Goal: Task Accomplishment & Management: Use online tool/utility

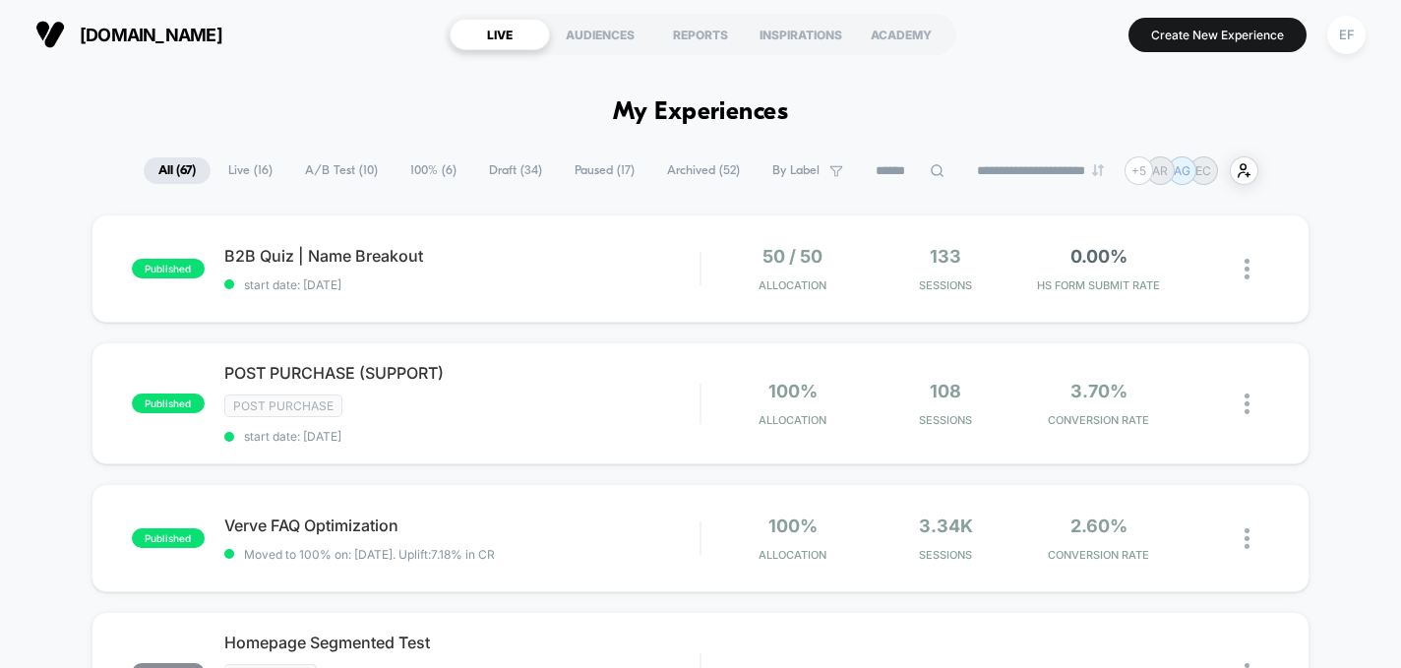
click at [346, 172] on span "A/B Test ( 10 )" at bounding box center [341, 170] width 102 height 27
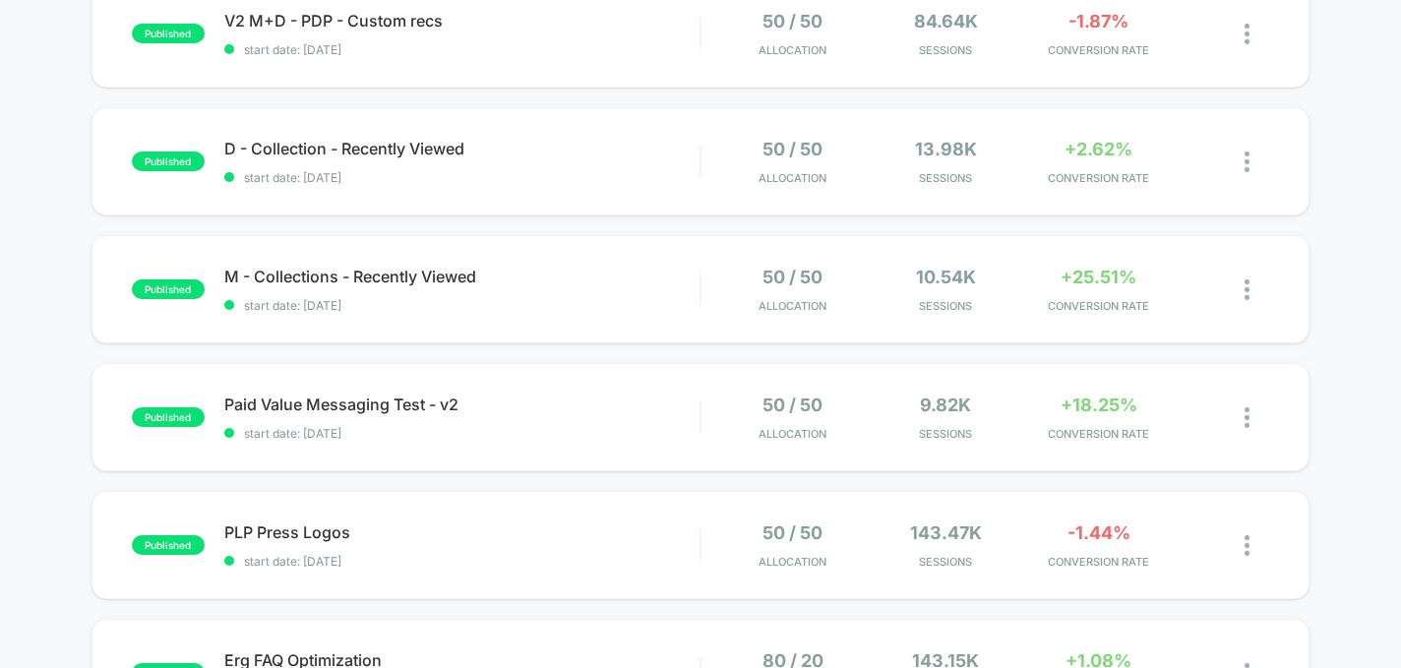
scroll to position [553, 0]
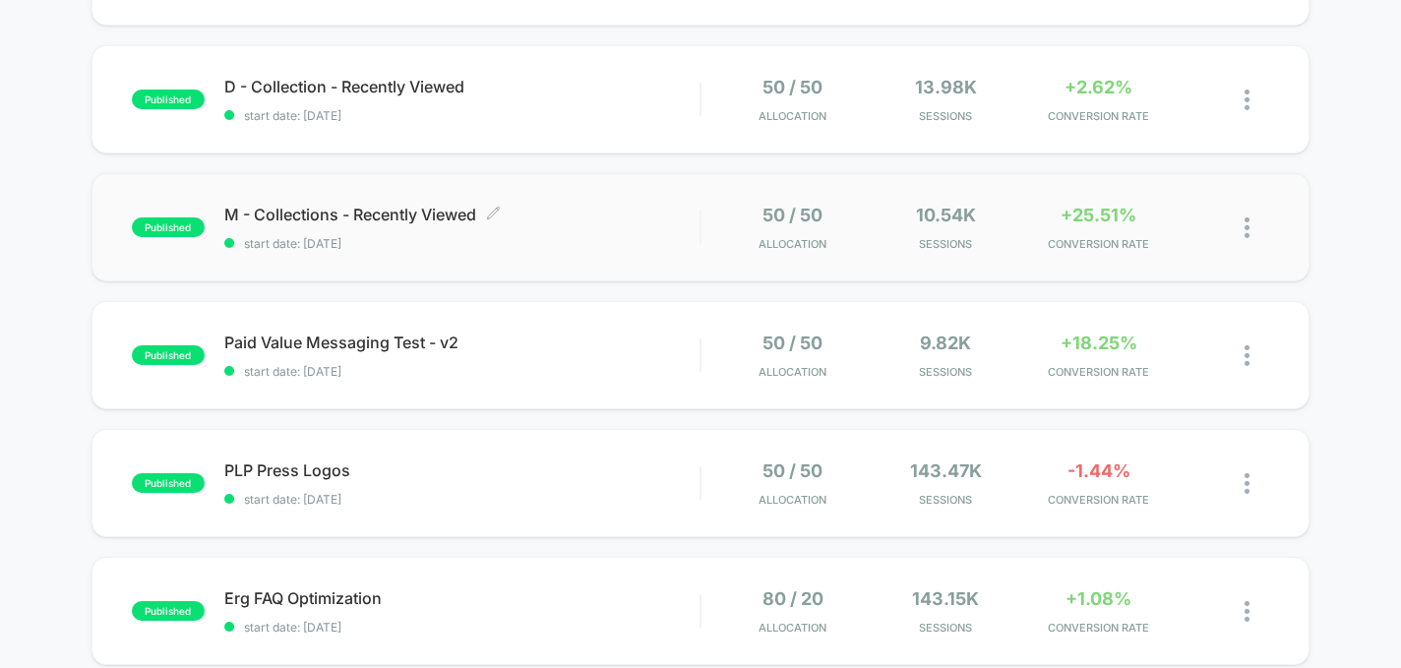
click at [630, 206] on span "M - Collections - Recently Viewed Click to edit experience details" at bounding box center [462, 215] width 476 height 20
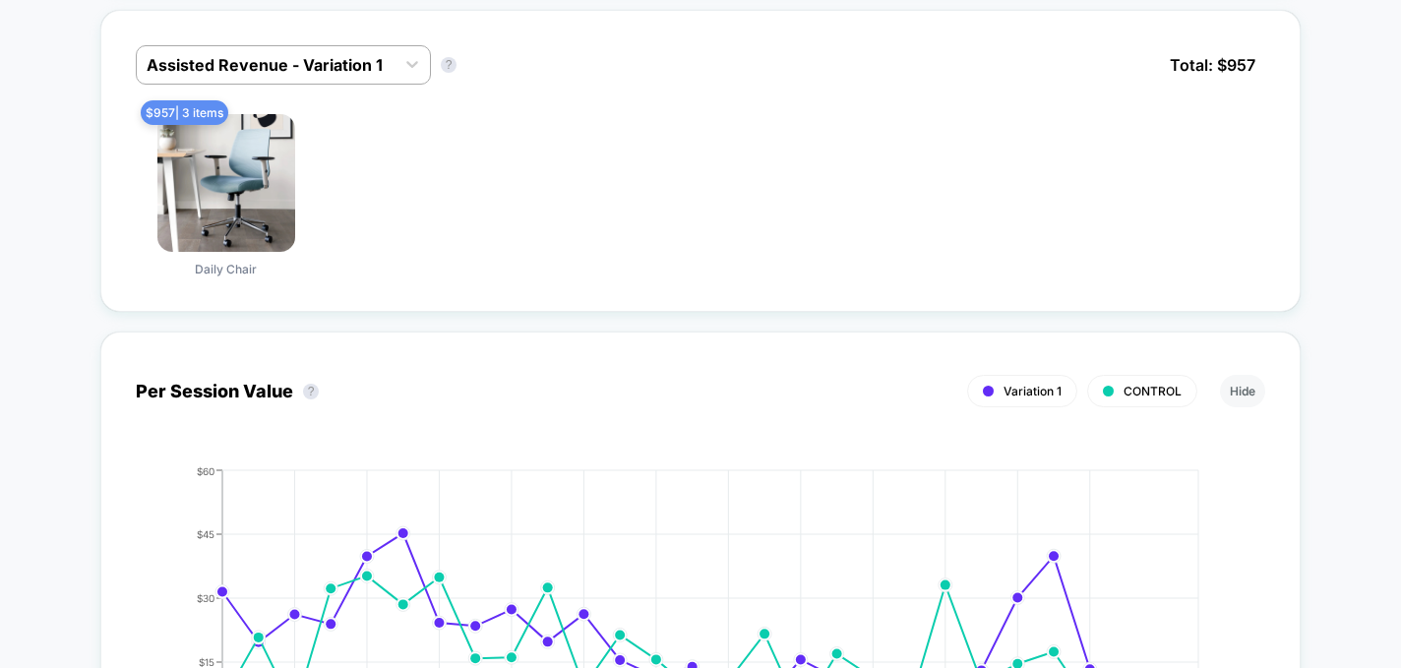
scroll to position [1268, 0]
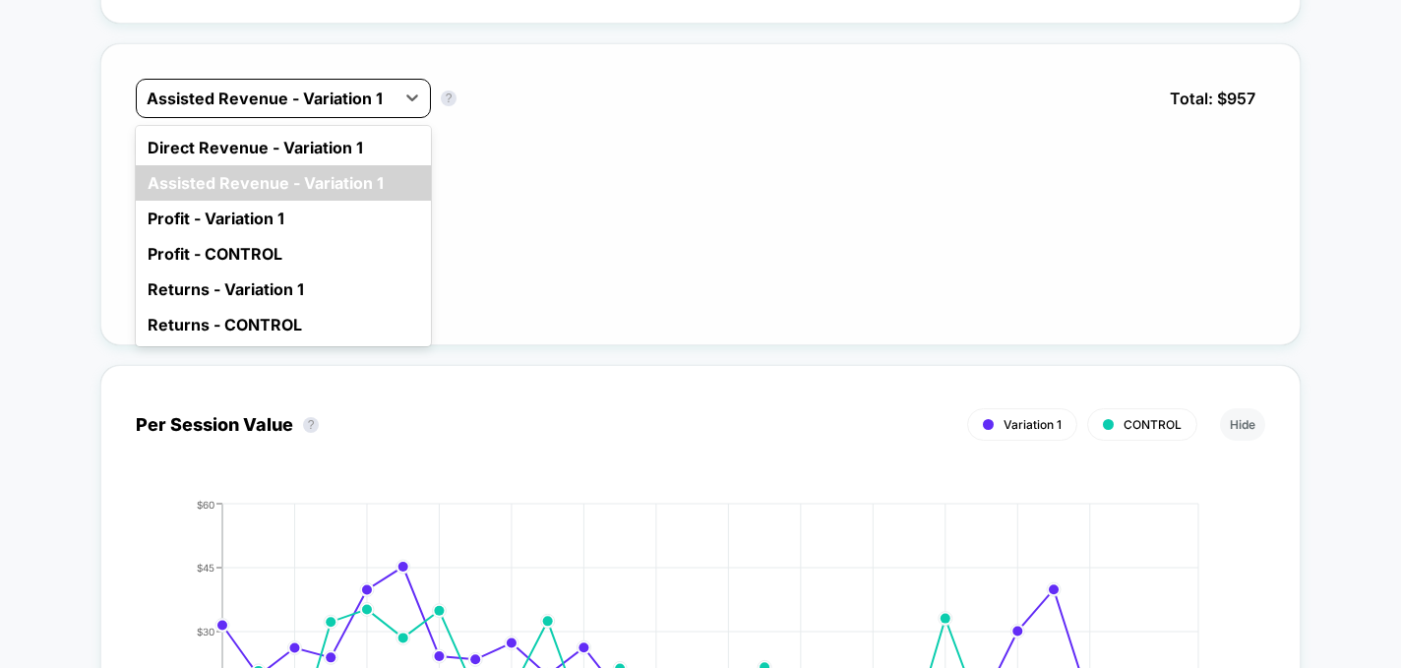
click at [282, 89] on div at bounding box center [266, 99] width 238 height 24
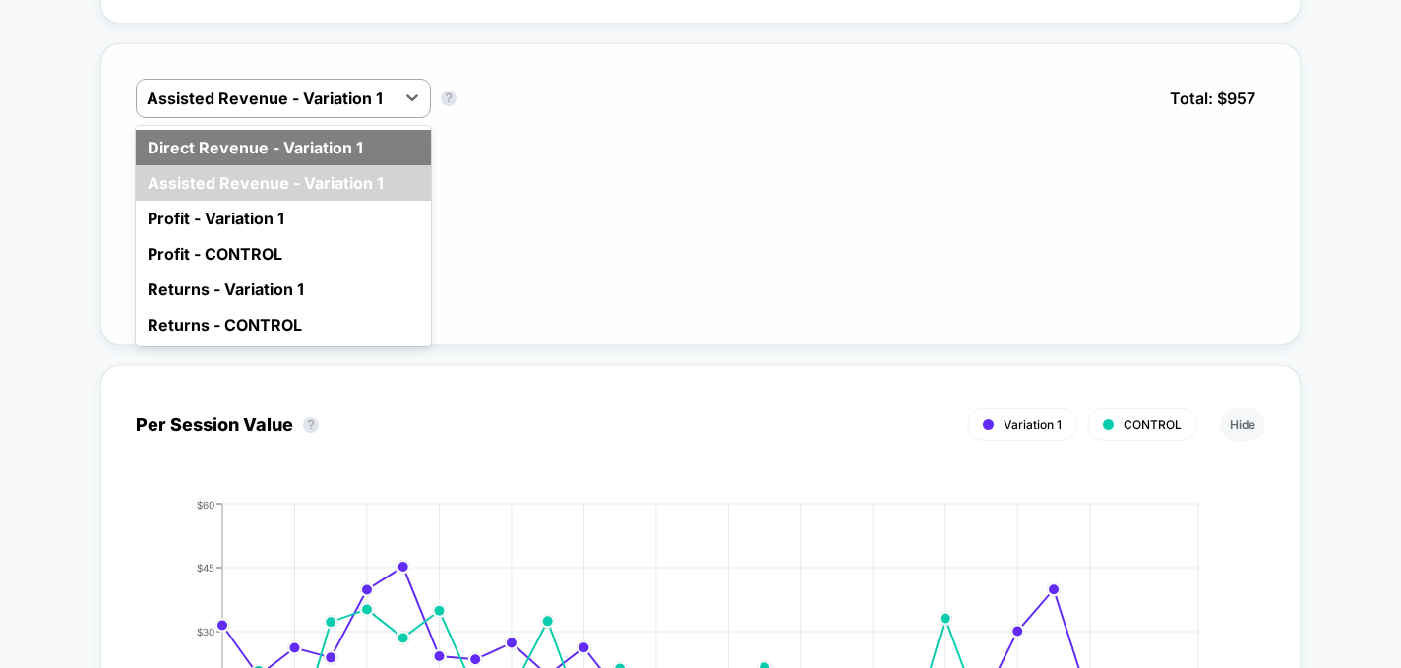
click at [283, 143] on div "Direct Revenue - Variation 1" at bounding box center [283, 147] width 295 height 35
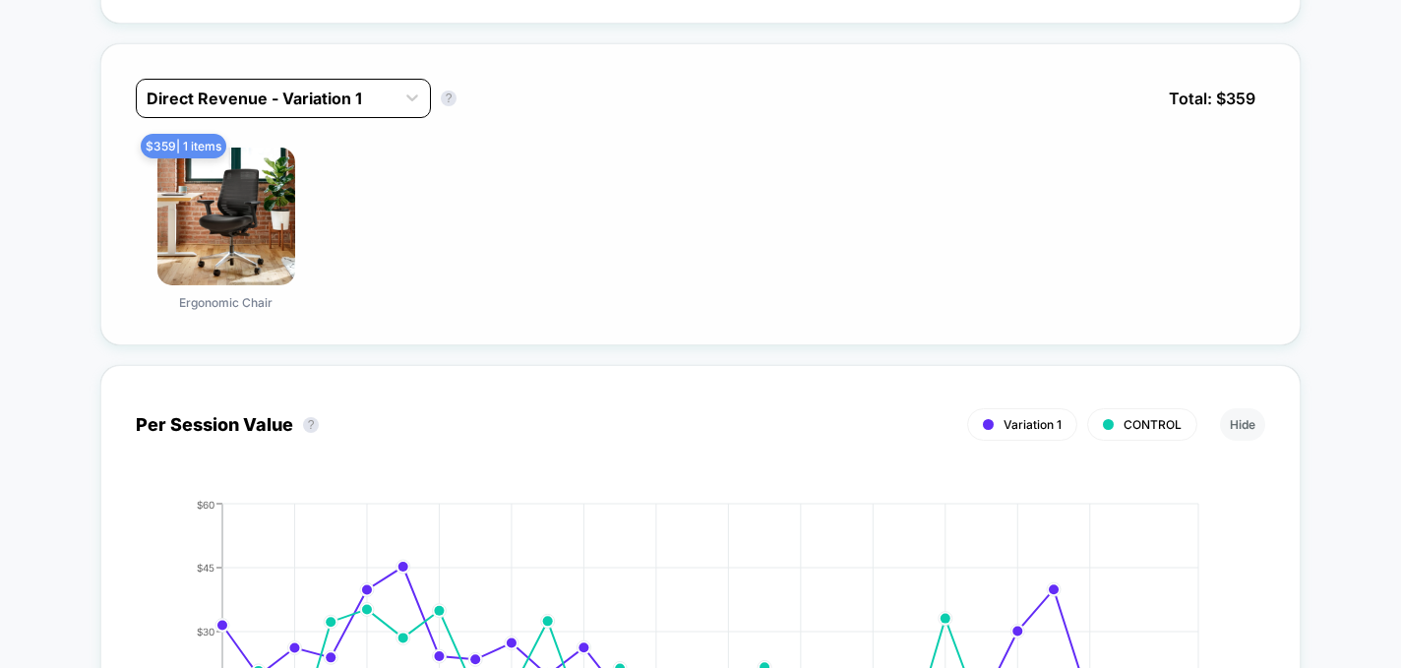
click at [372, 93] on div at bounding box center [266, 99] width 238 height 24
click at [462, 257] on div "$ 359 | 1 items Ergonomic Chair" at bounding box center [700, 229] width 1129 height 162
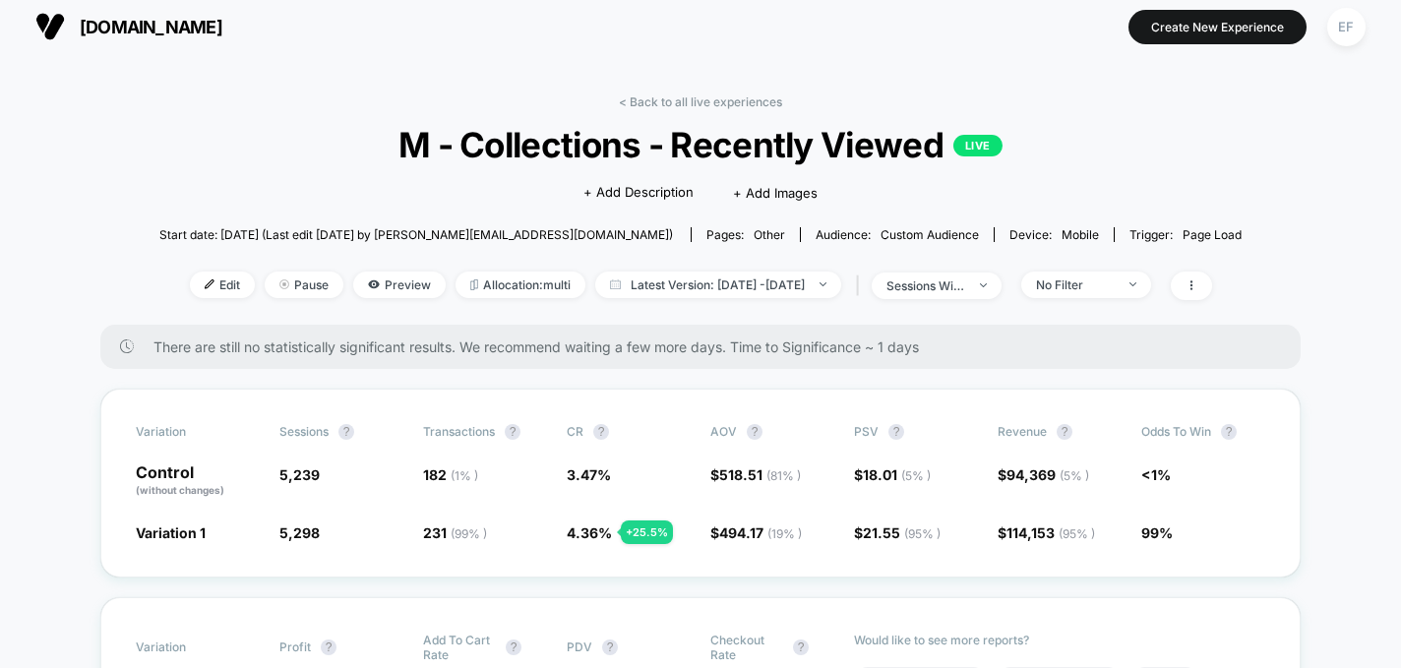
scroll to position [9, 0]
click at [700, 95] on link "< Back to all live experiences" at bounding box center [700, 100] width 163 height 15
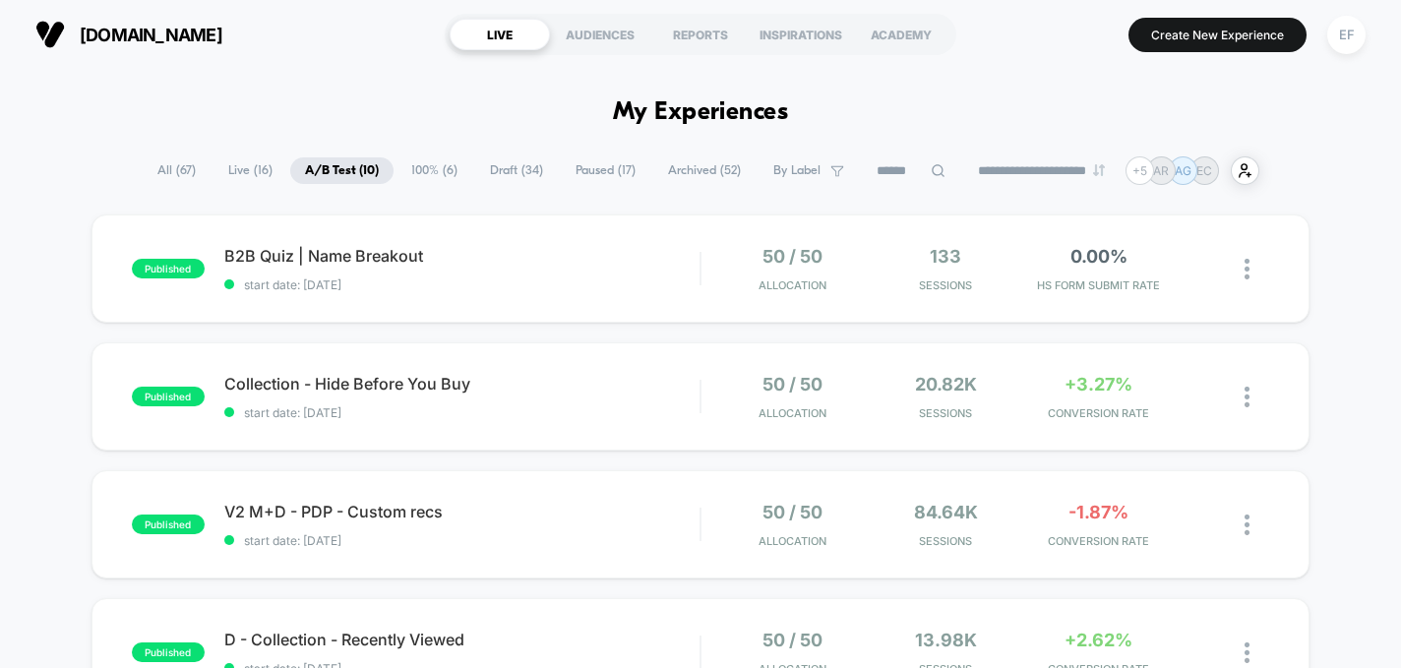
click at [496, 172] on span "Draft ( 34 )" at bounding box center [516, 170] width 83 height 27
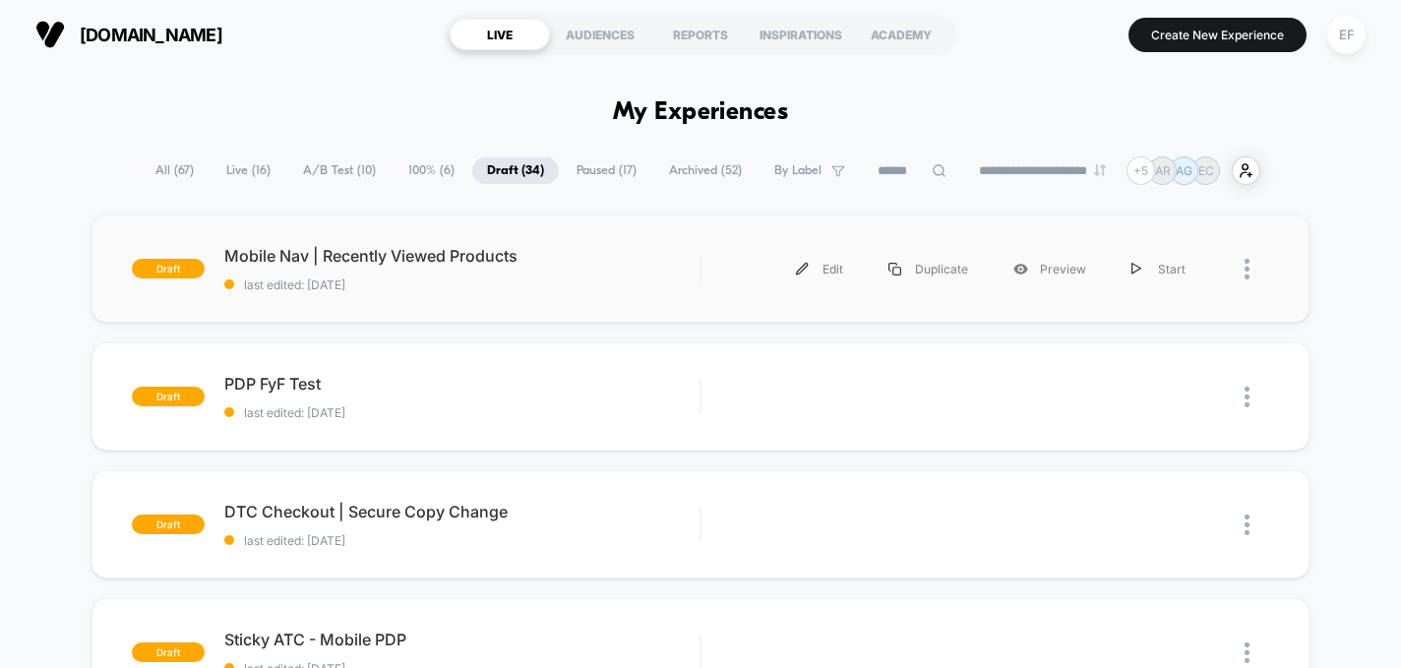
click at [529, 303] on div "draft Mobile Nav | Recently Viewed Products last edited: [DATE] Edit Duplicate …" at bounding box center [700, 268] width 1219 height 108
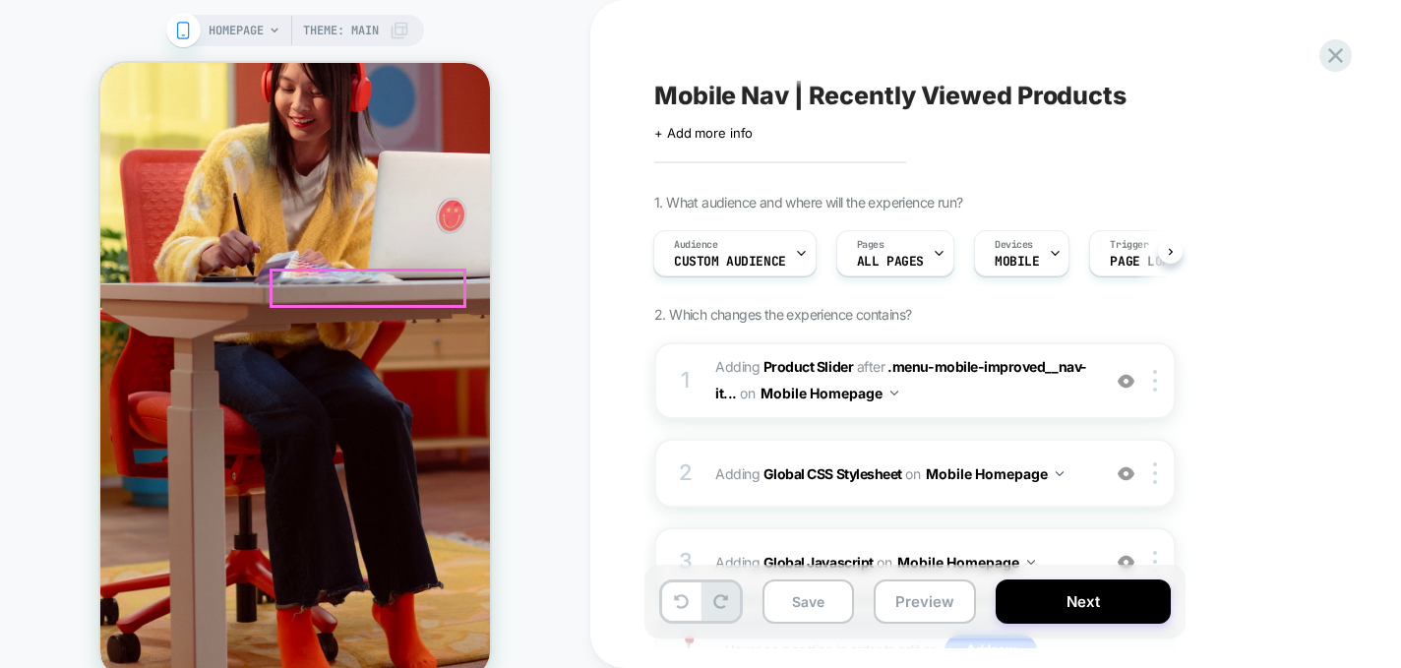
scroll to position [224, 0]
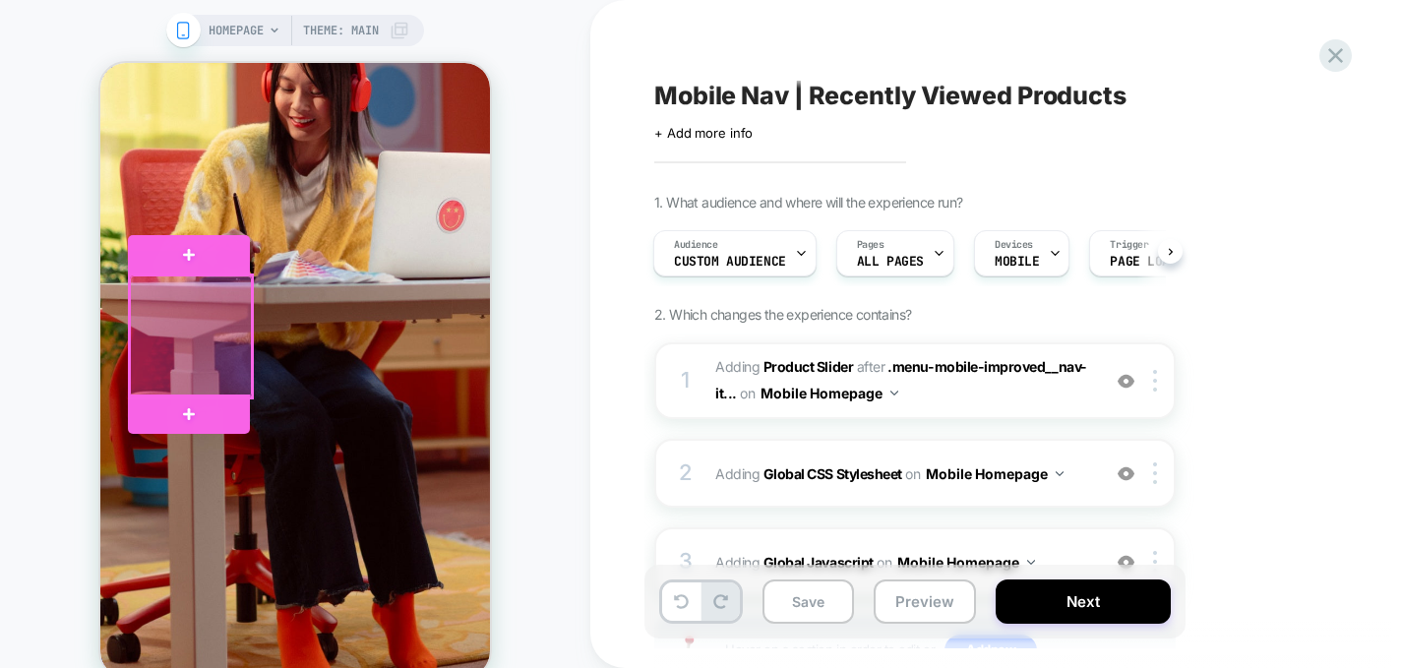
click at [199, 337] on div at bounding box center [191, 336] width 122 height 122
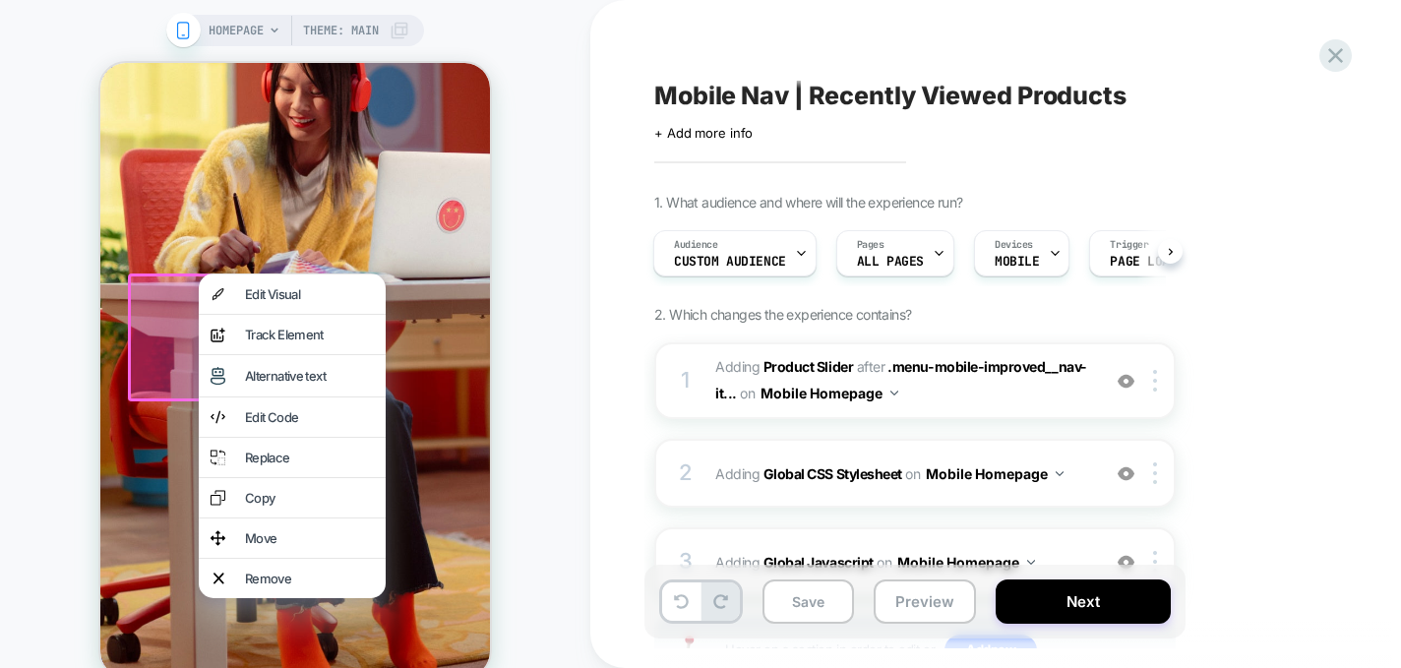
click at [158, 333] on div at bounding box center [192, 337] width 128 height 128
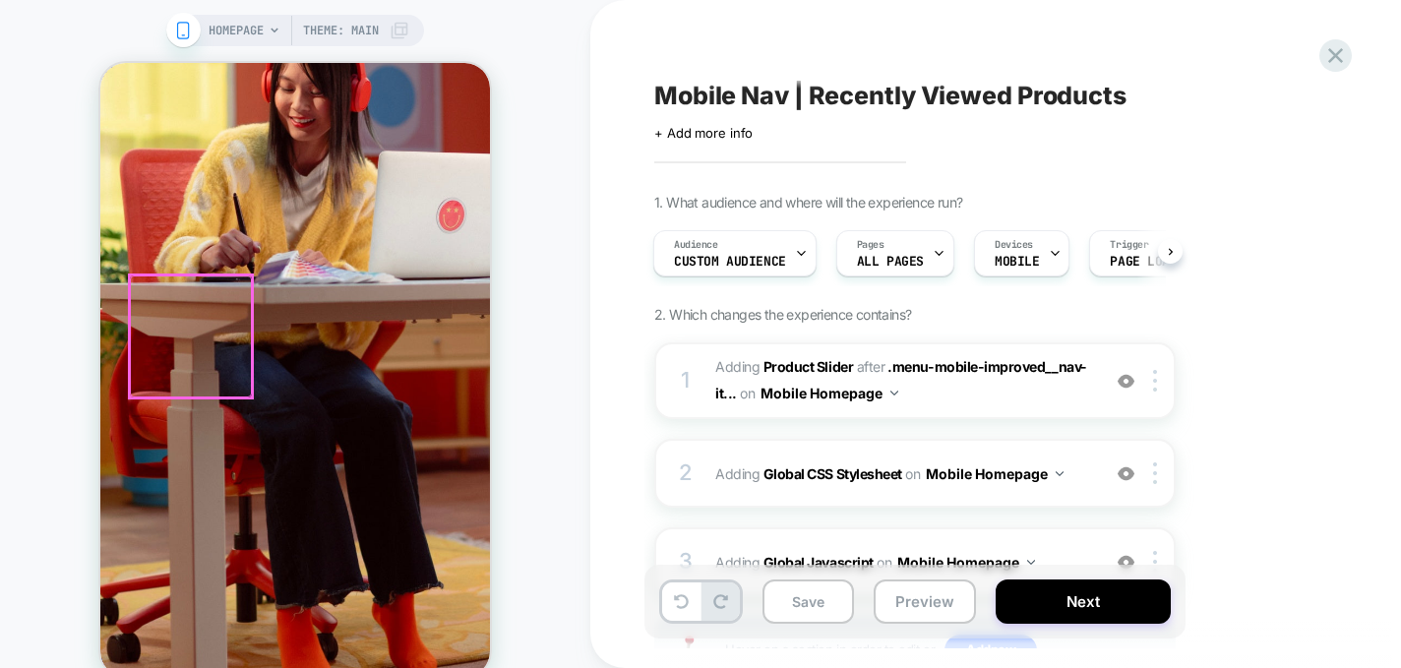
click at [185, 329] on div at bounding box center [191, 336] width 122 height 122
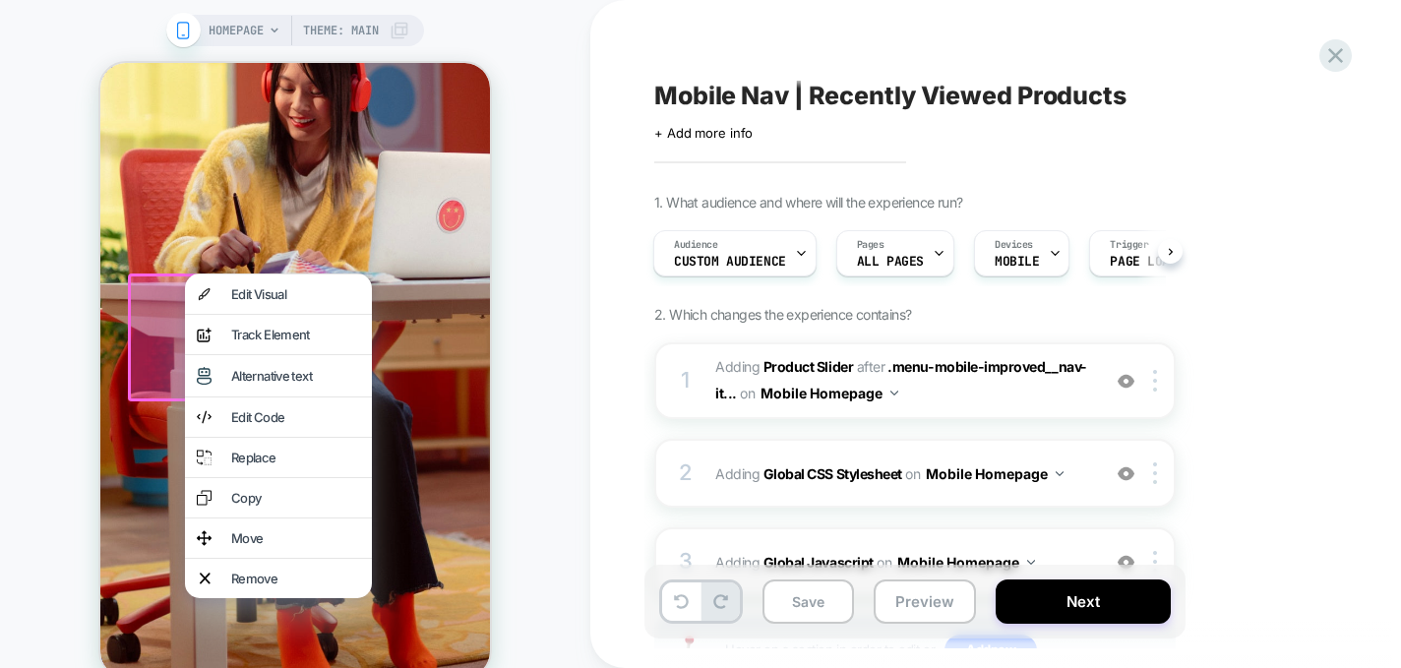
click at [146, 338] on div at bounding box center [192, 337] width 128 height 128
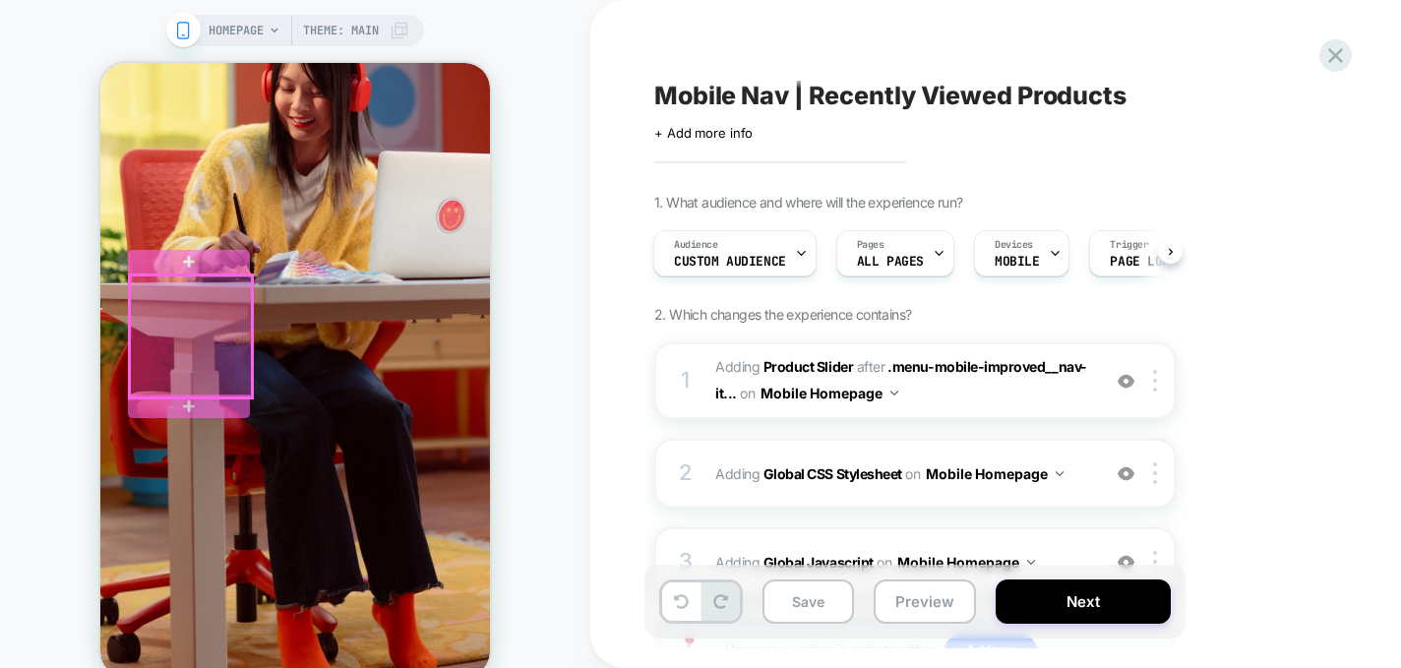
click at [173, 345] on div at bounding box center [191, 336] width 122 height 122
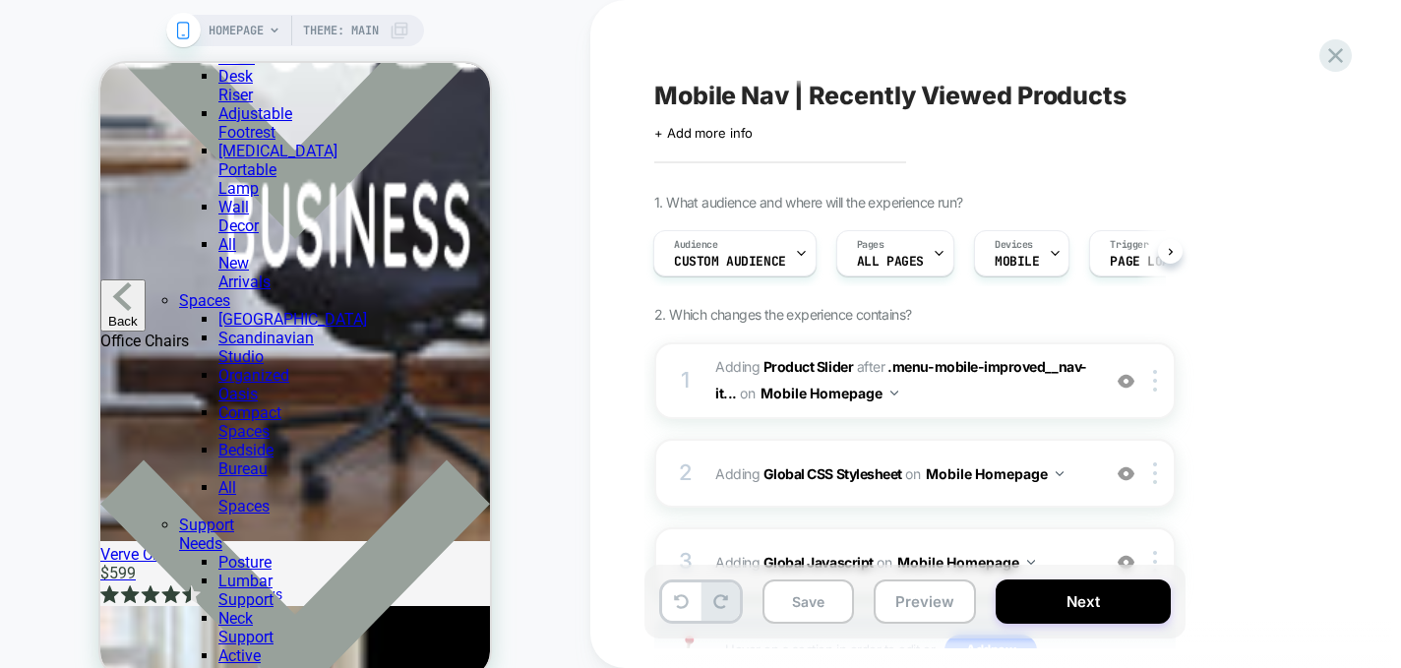
scroll to position [4613, 0]
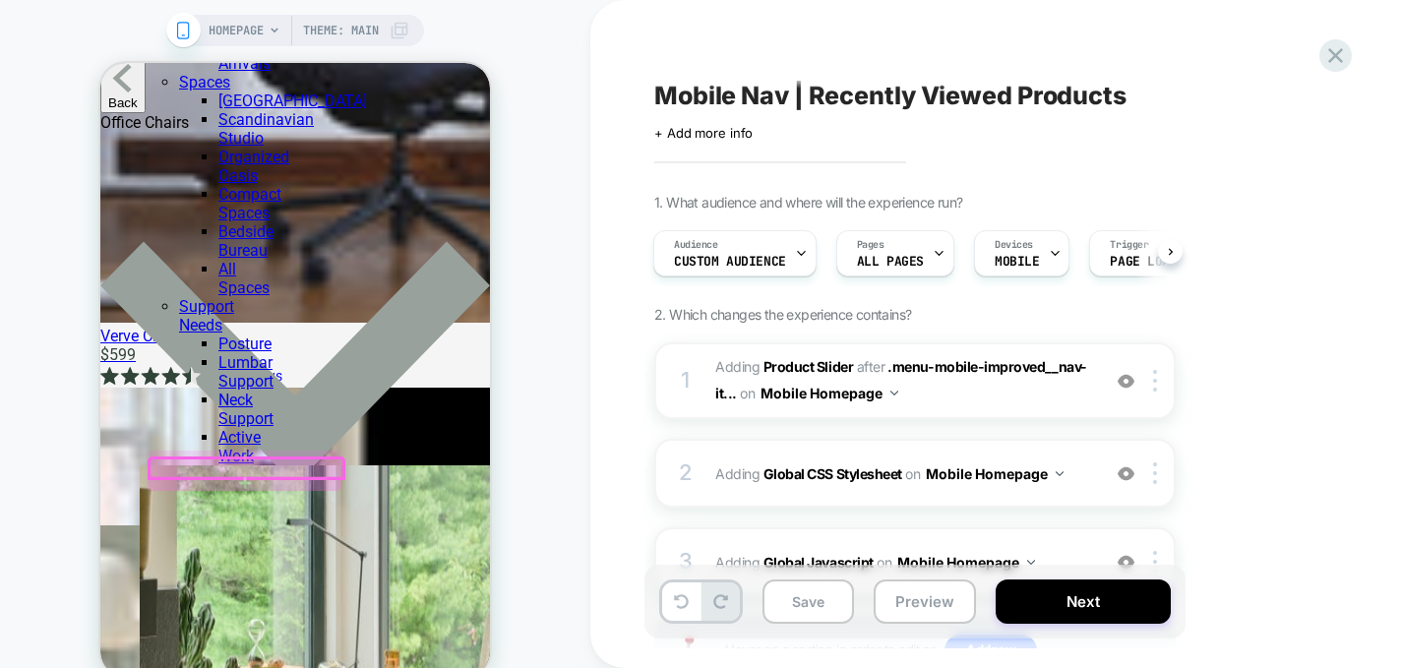
scroll to position [4857, 0]
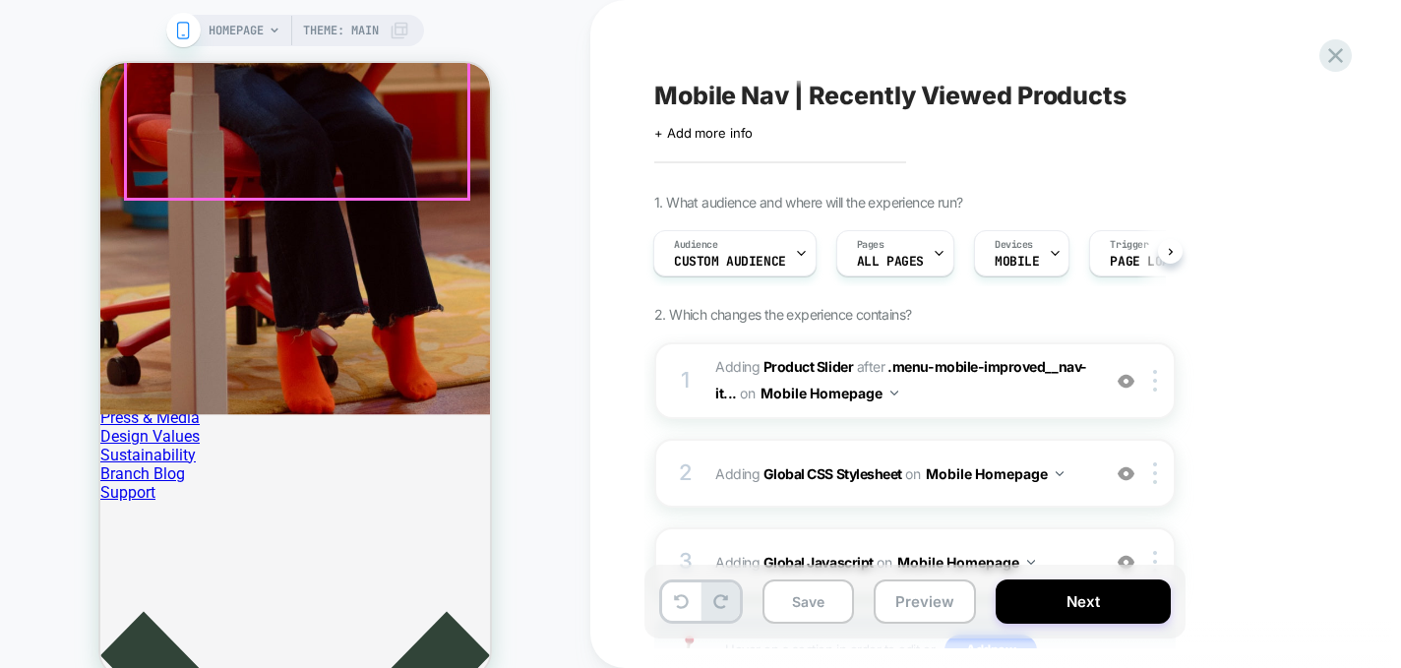
scroll to position [270, 0]
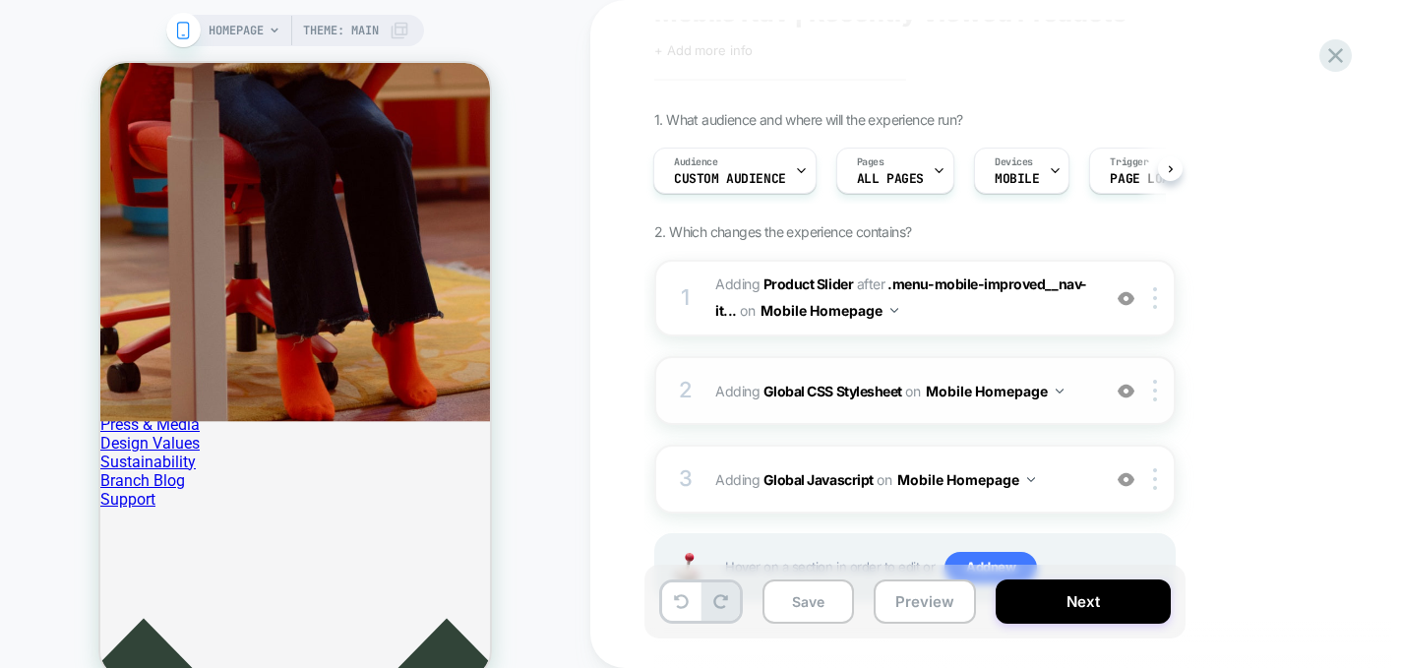
scroll to position [86, 0]
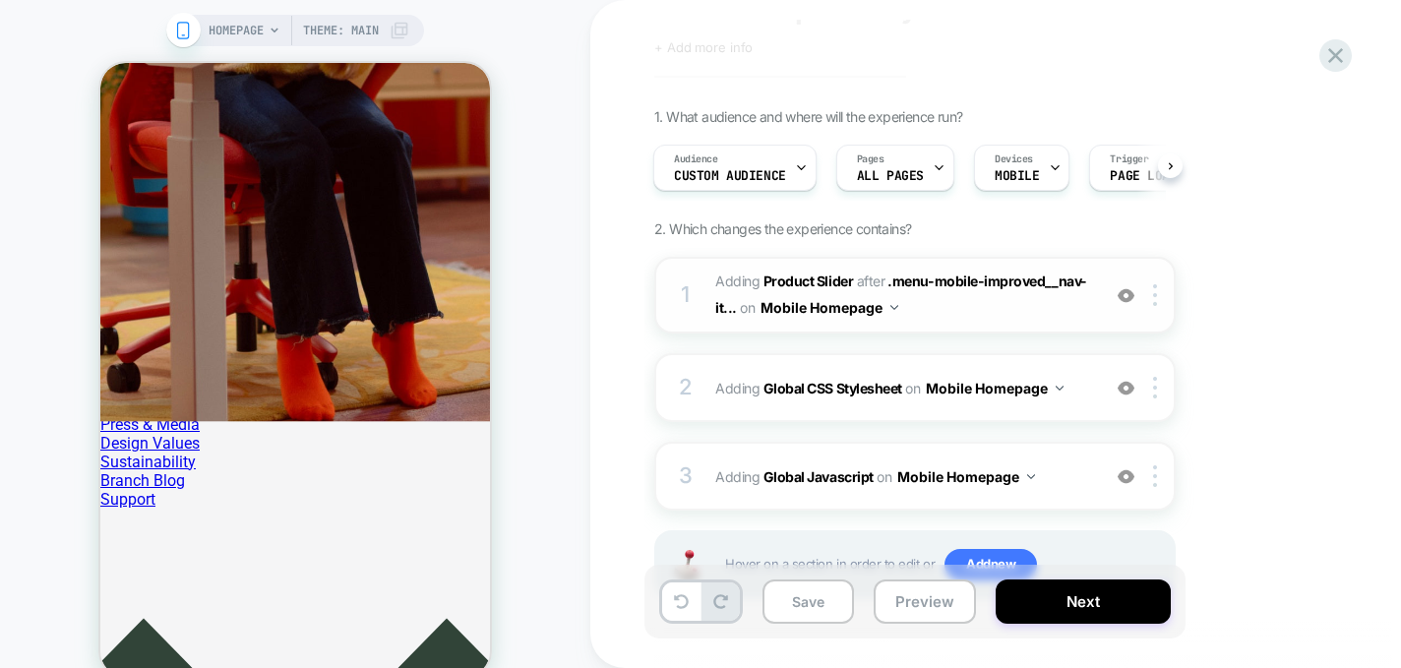
click at [995, 319] on span "#_loomi_addon_1758226648952 Adding Product Slider AFTER .menu-mobile-improved__…" at bounding box center [902, 295] width 375 height 53
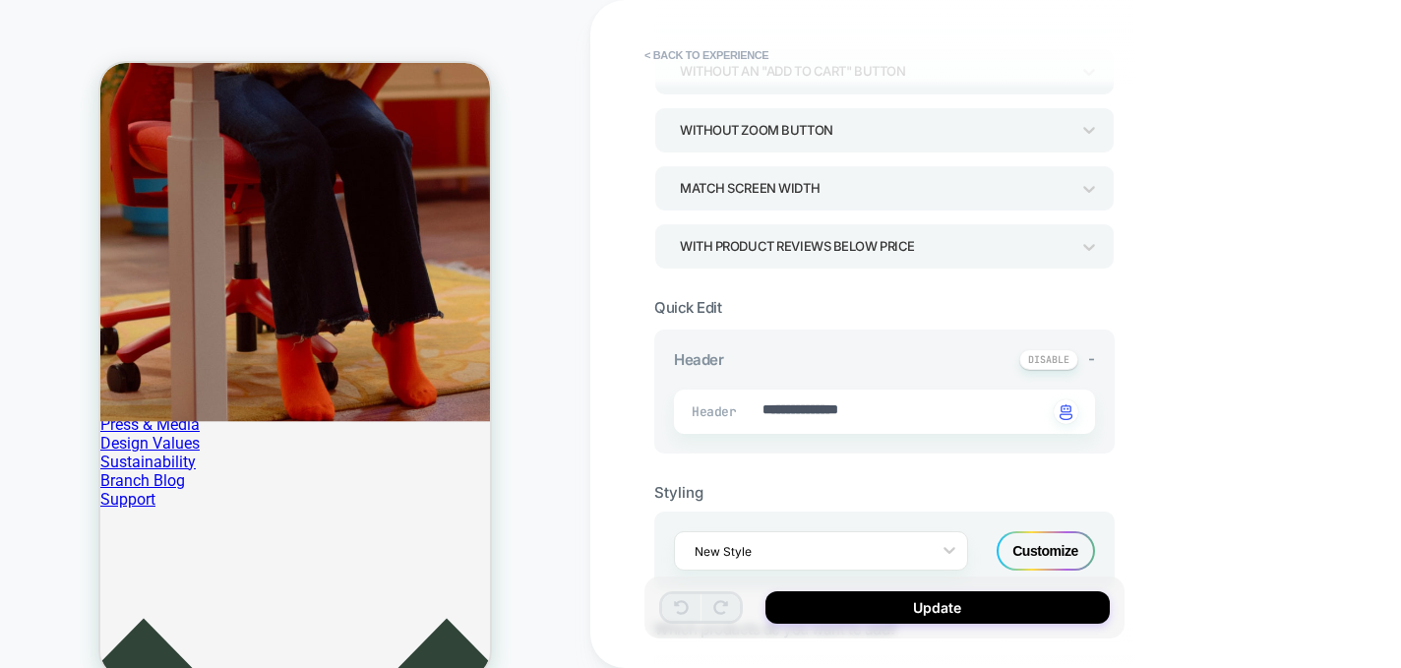
scroll to position [230, 0]
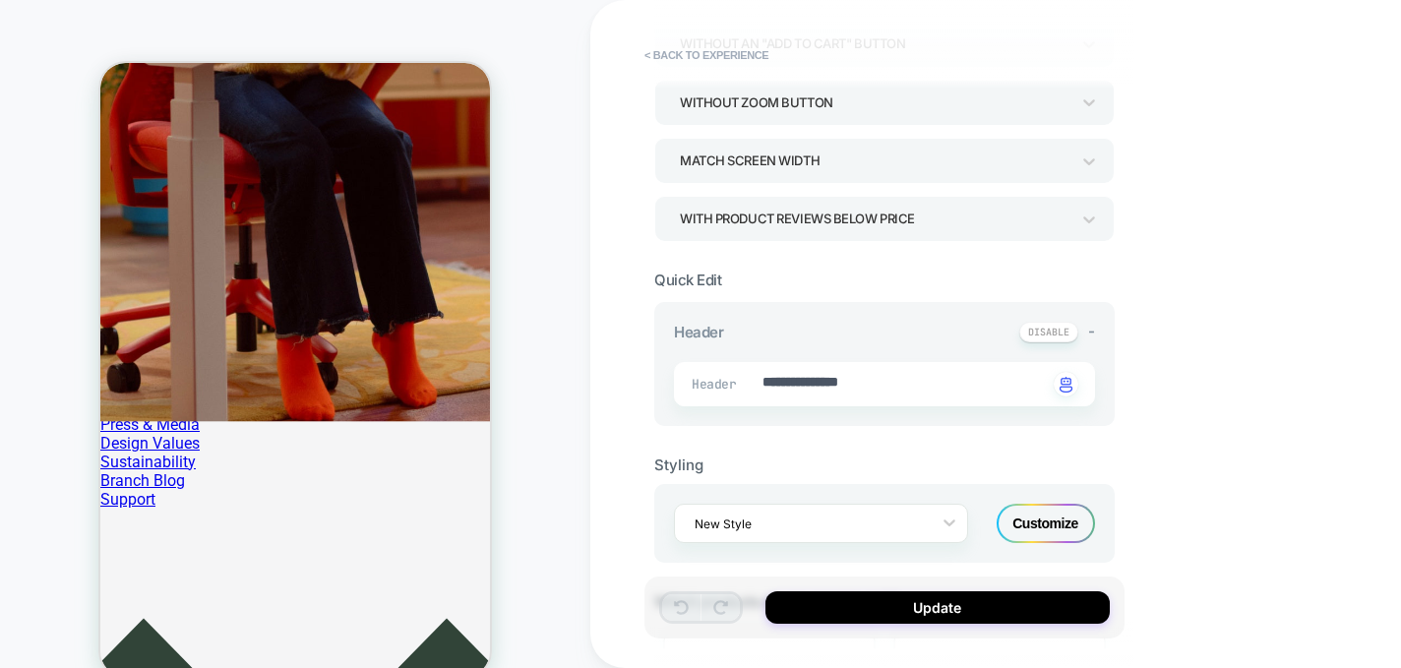
click at [1047, 511] on div "Customize" at bounding box center [1045, 523] width 98 height 39
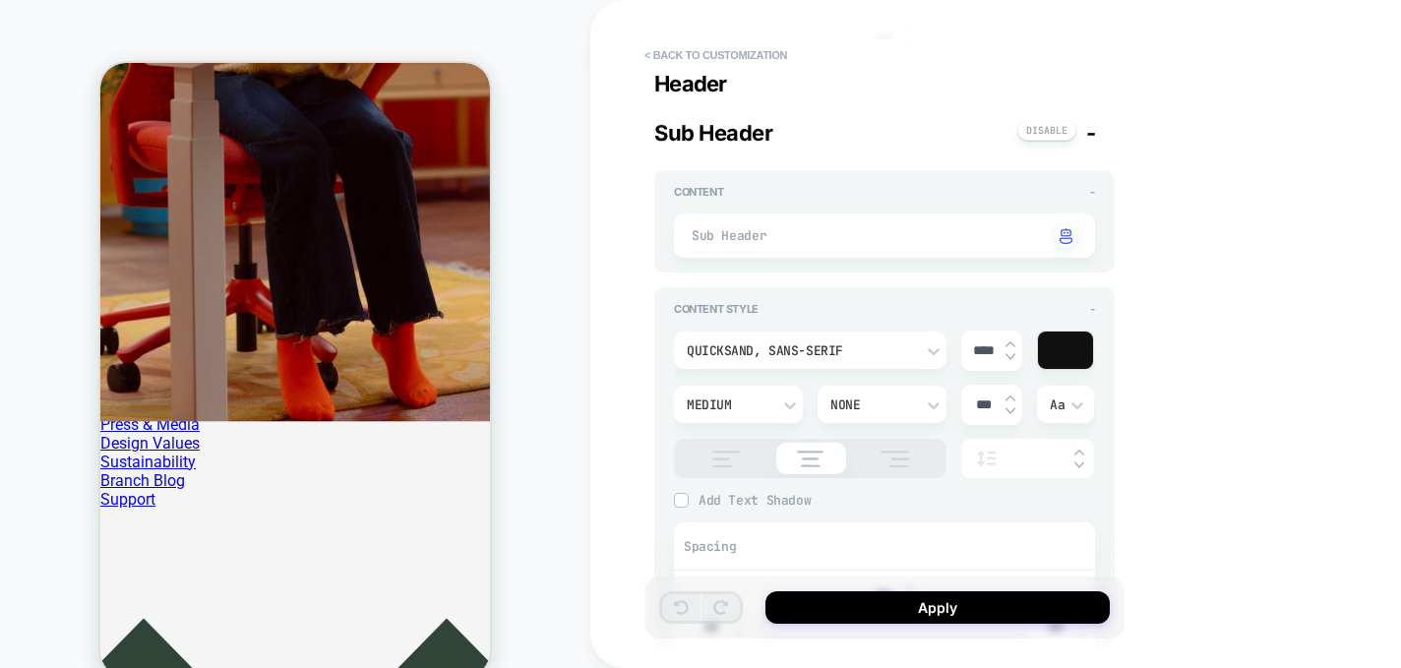
scroll to position [743, 0]
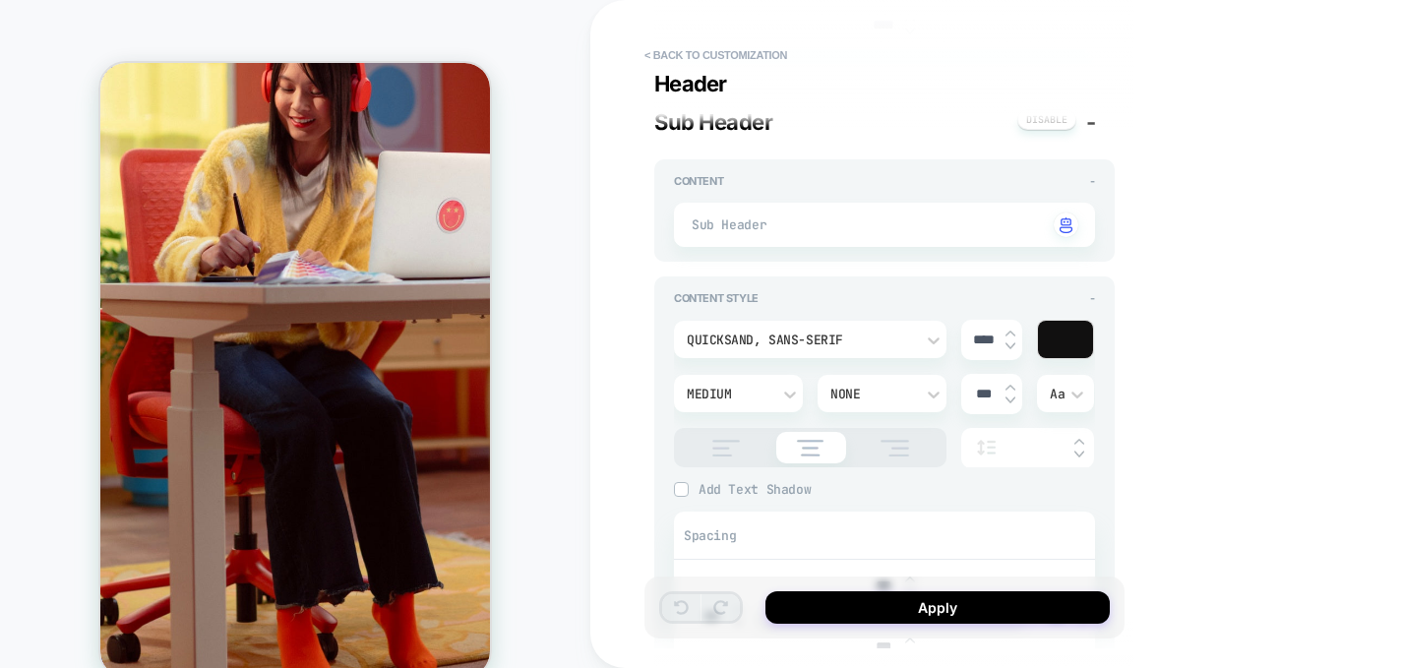
drag, startPoint x: 577, startPoint y: 89, endPoint x: 706, endPoint y: 27, distance: 143.0
click at [577, 89] on div "HOMEPAGE Theme: MAIN" at bounding box center [295, 354] width 590 height 669
click at [722, 52] on button "< Back to customization" at bounding box center [715, 54] width 162 height 31
type textarea "*"
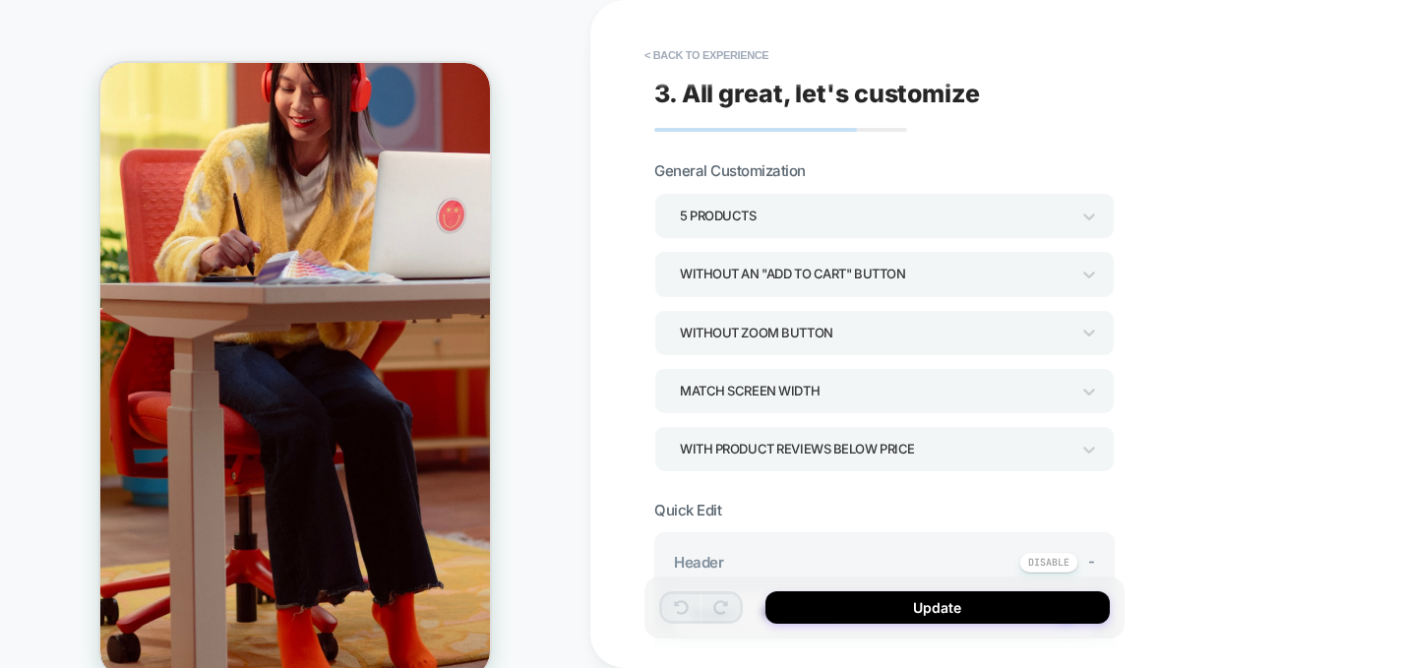
click at [722, 52] on button "< Back to experience" at bounding box center [706, 54] width 144 height 31
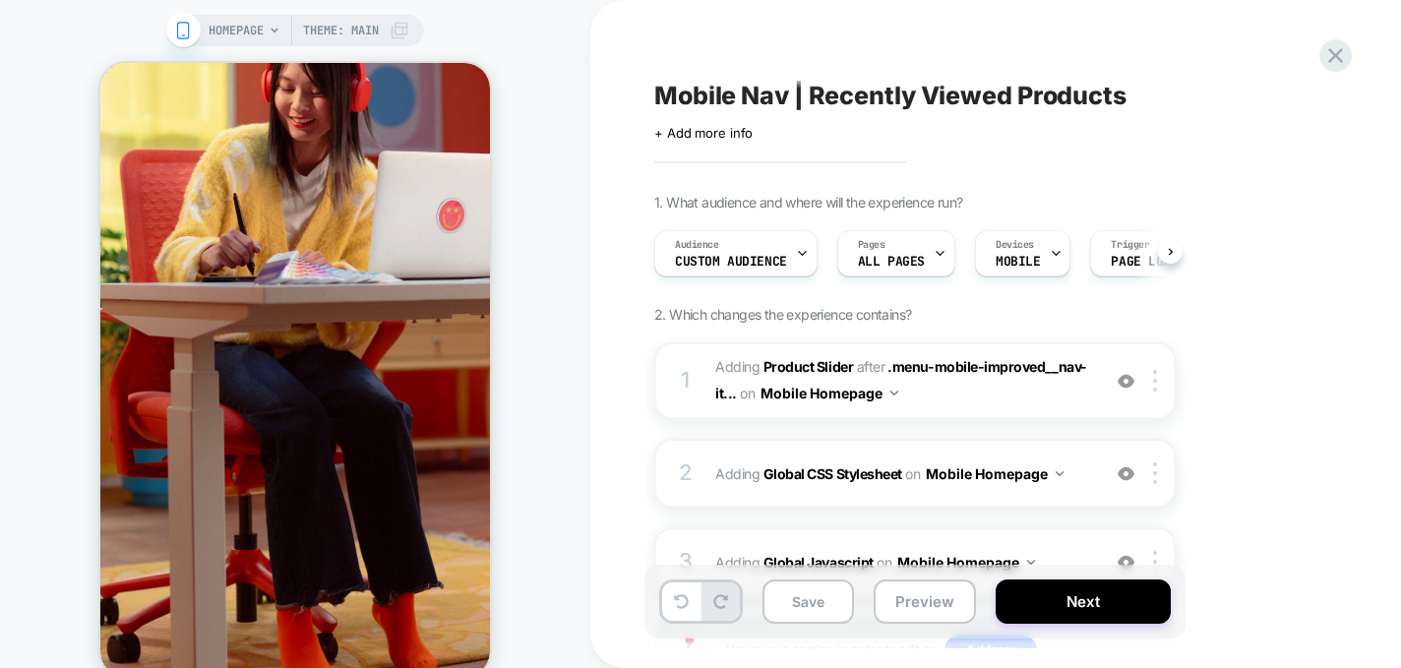
scroll to position [0, 1]
click at [256, 25] on span "HOMEPAGE" at bounding box center [236, 30] width 55 height 31
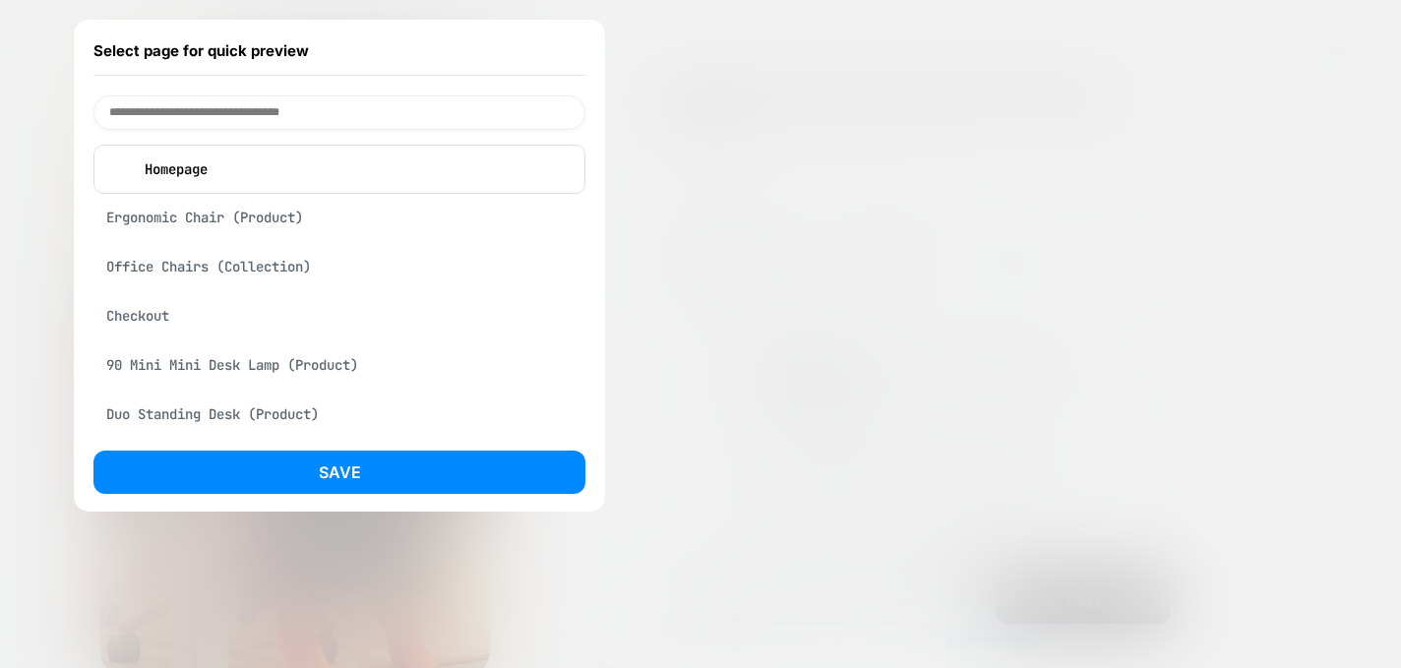
click at [238, 229] on div "Ergonomic Chair (Product)" at bounding box center [339, 217] width 492 height 37
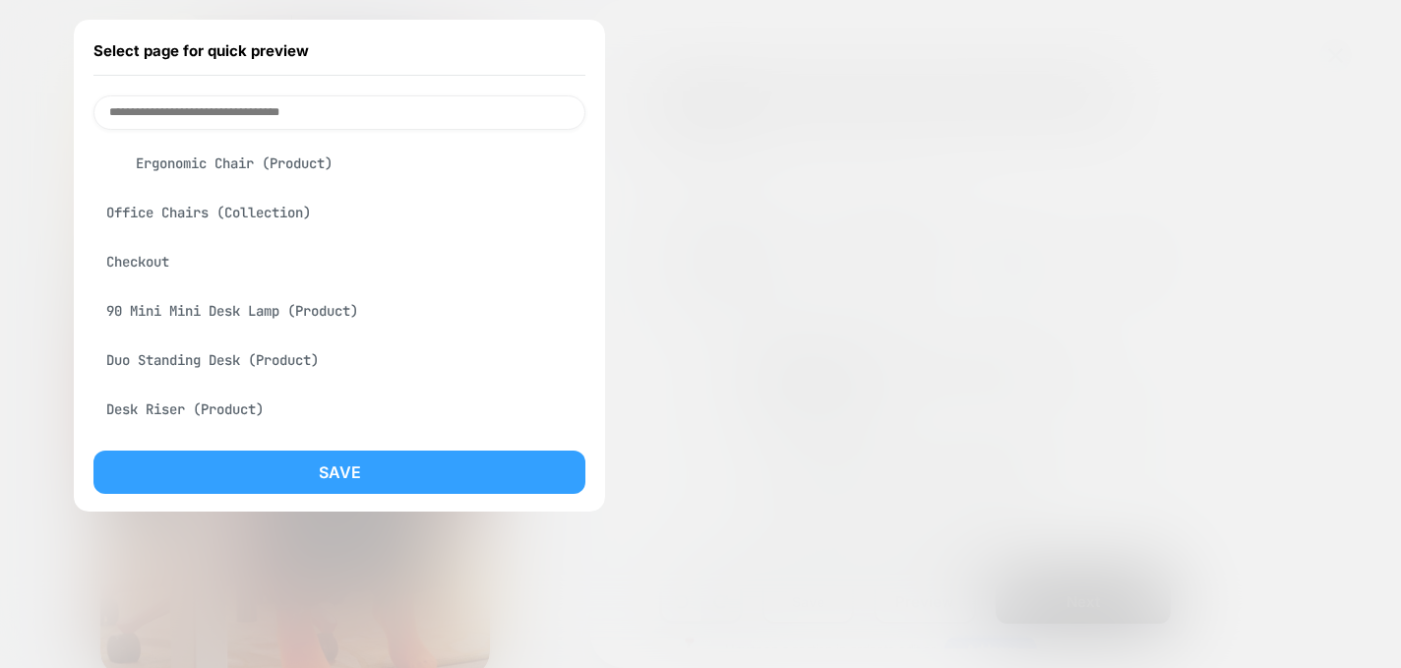
click at [534, 465] on button "Save" at bounding box center [339, 471] width 492 height 43
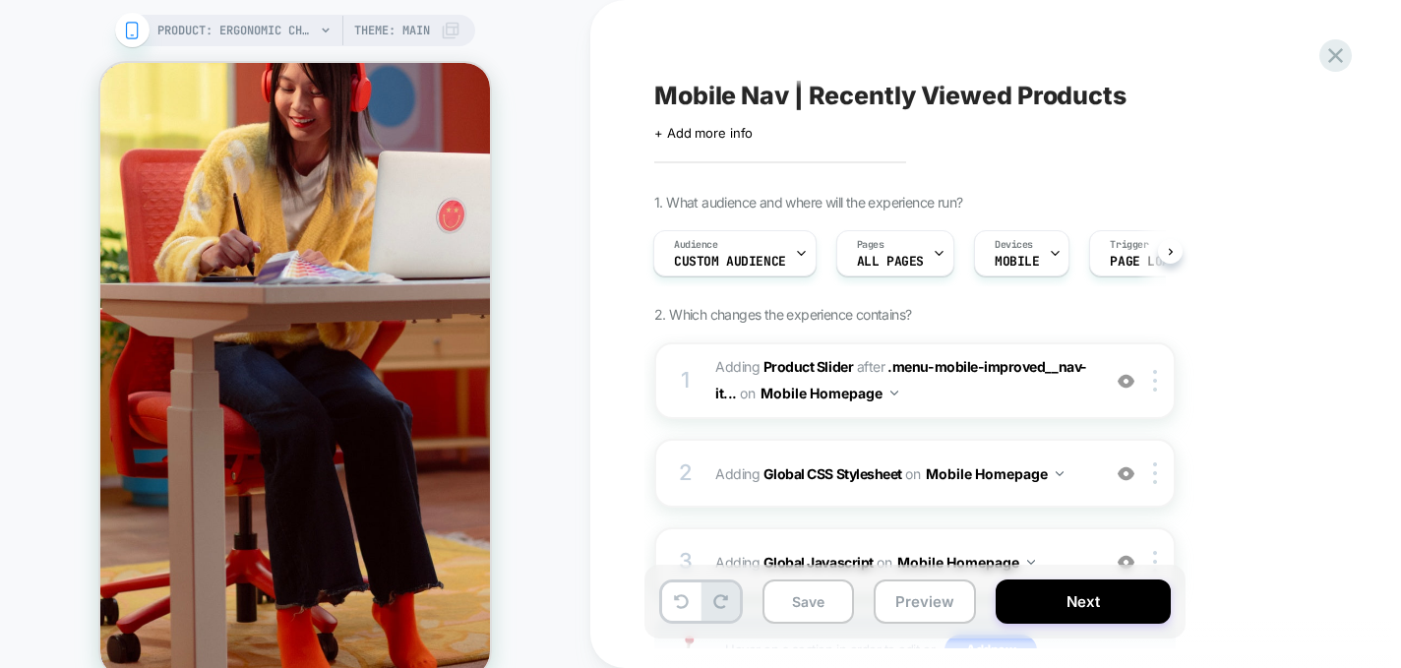
scroll to position [0, 2]
click at [946, 599] on button "Preview" at bounding box center [924, 601] width 102 height 44
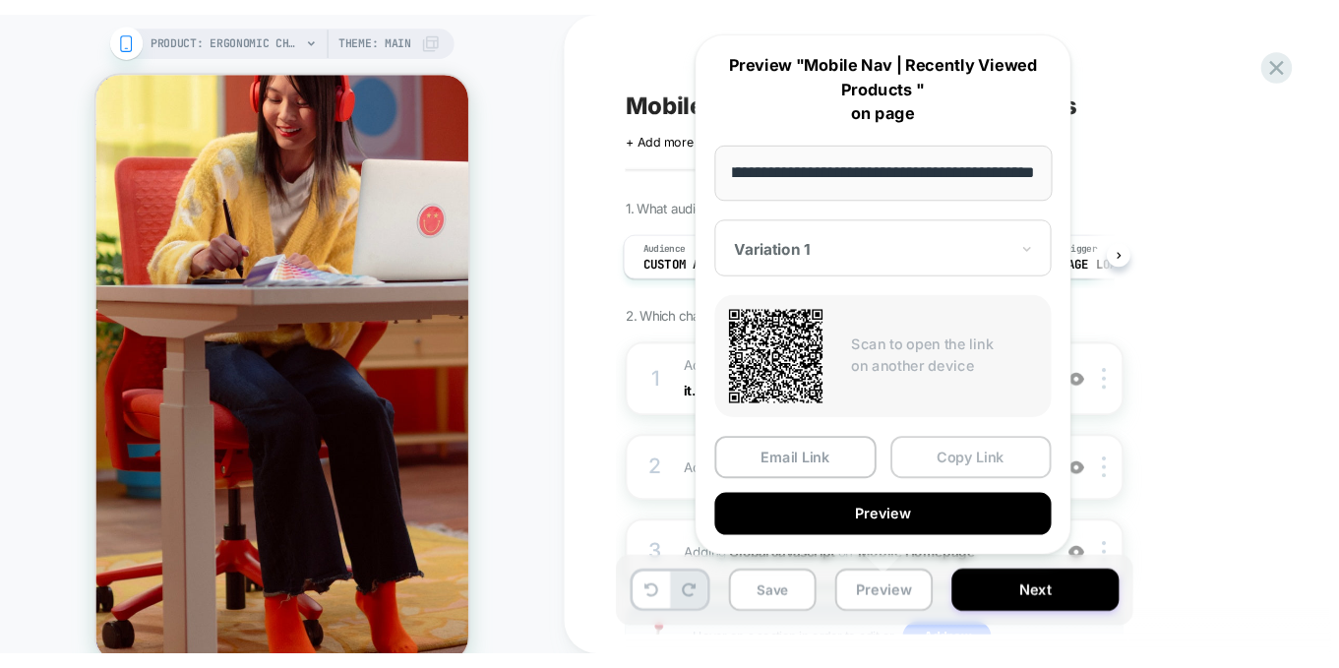
scroll to position [0, 0]
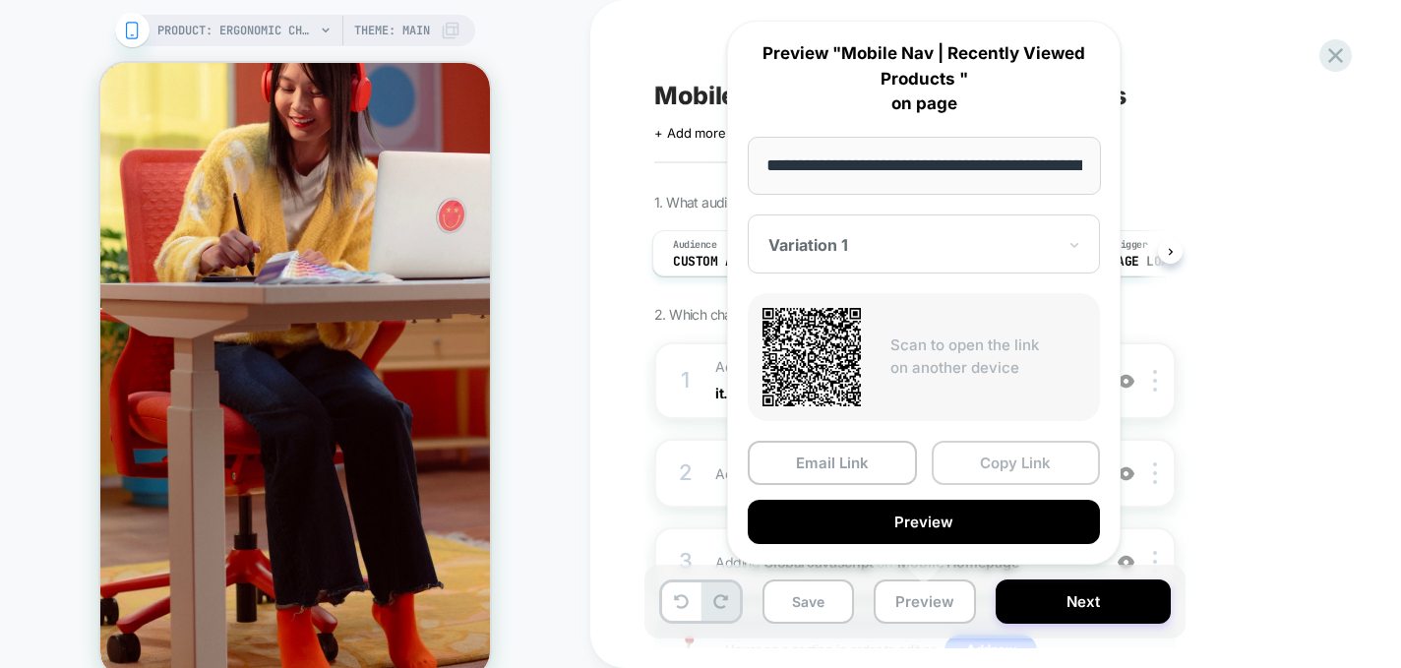
click at [997, 475] on button "Copy Link" at bounding box center [1015, 463] width 169 height 44
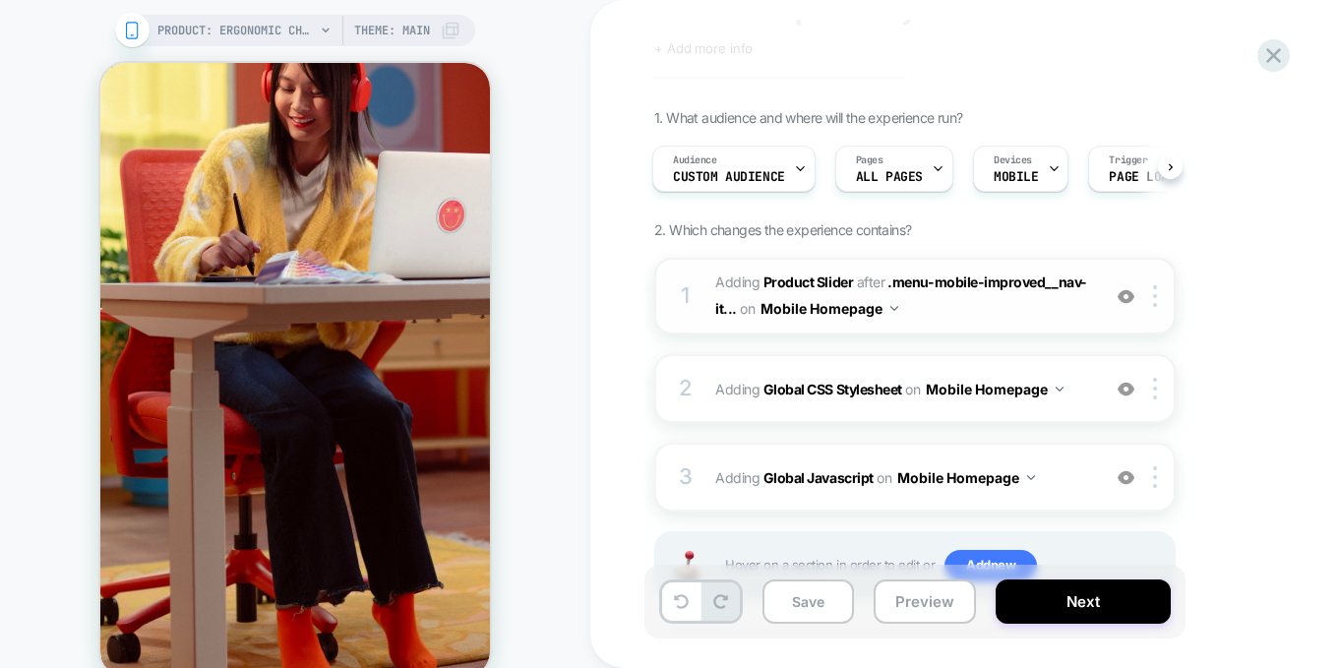
scroll to position [96, 0]
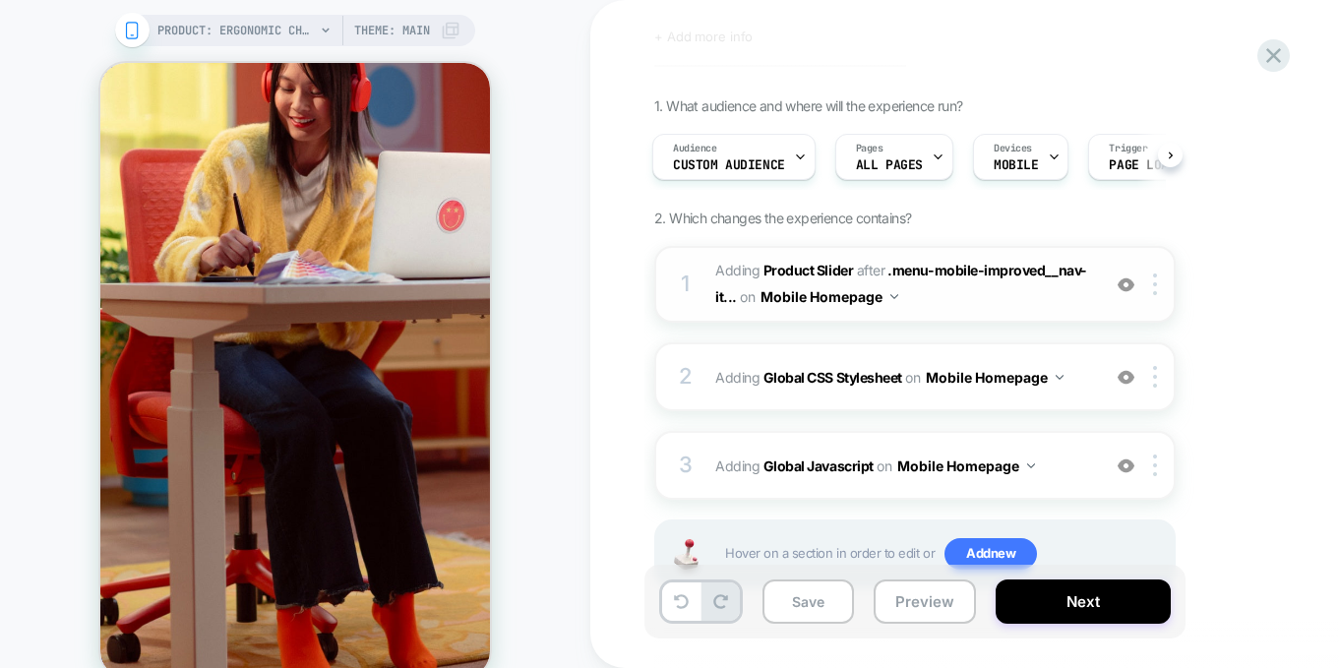
click at [859, 292] on button "Mobile Homepage" at bounding box center [829, 296] width 138 height 29
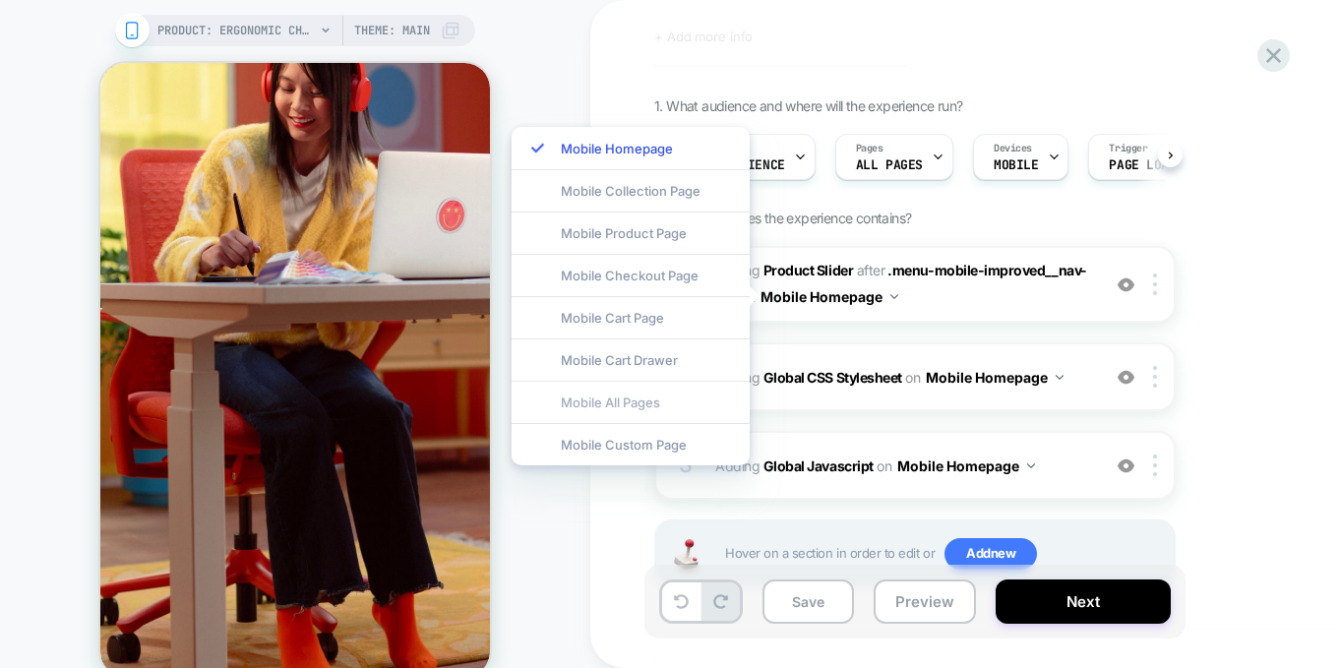
click at [643, 396] on div "Mobile All Pages" at bounding box center [630, 402] width 238 height 42
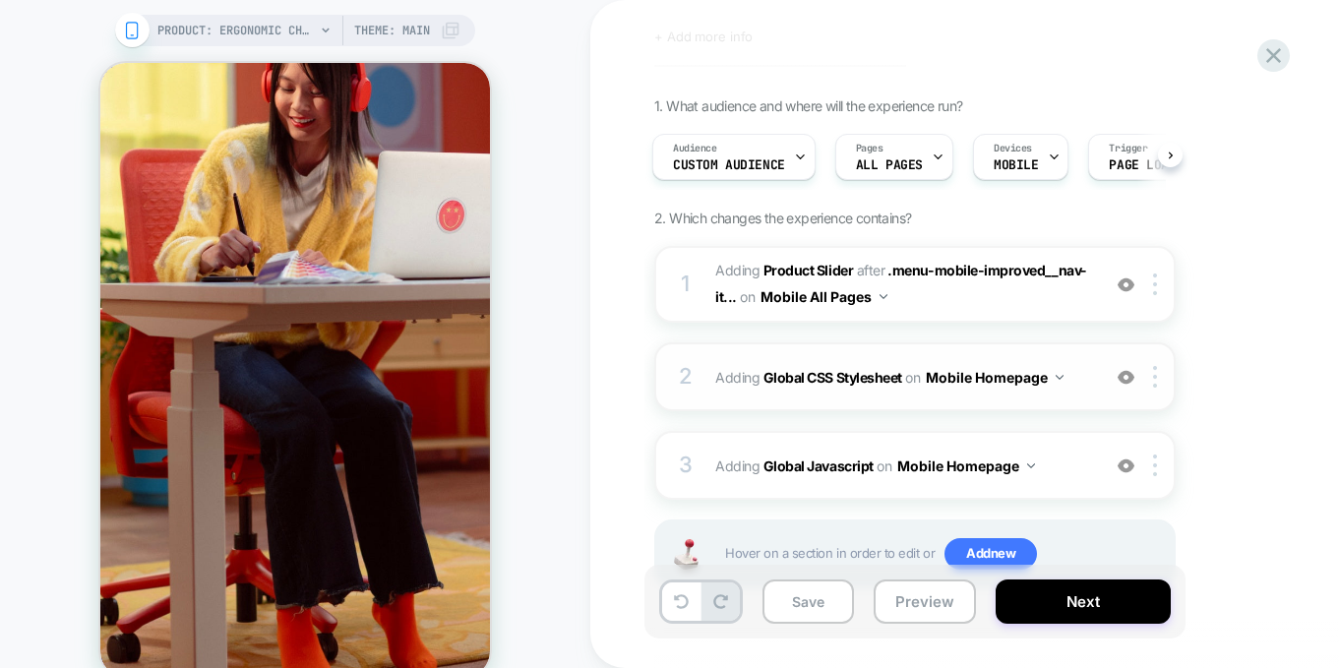
click at [1025, 376] on button "Mobile Homepage" at bounding box center [994, 377] width 138 height 29
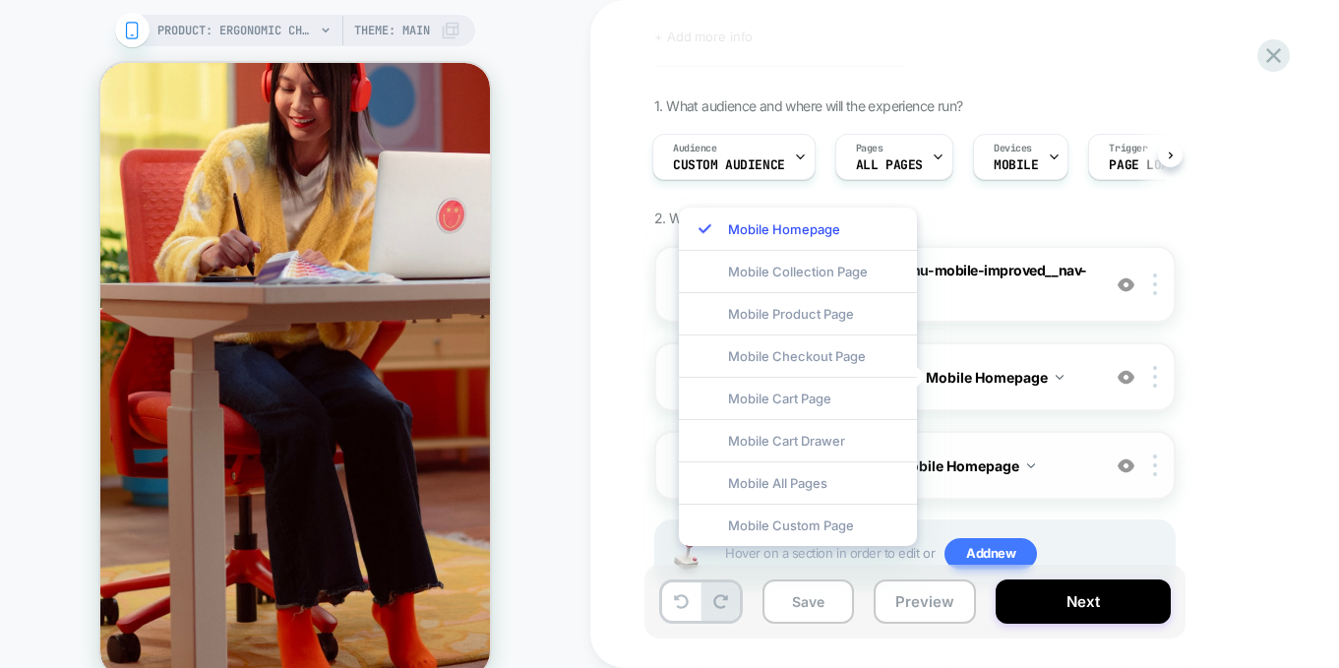
drag, startPoint x: 745, startPoint y: 478, endPoint x: 840, endPoint y: 469, distance: 95.8
click at [745, 478] on div "Mobile All Pages" at bounding box center [798, 482] width 238 height 42
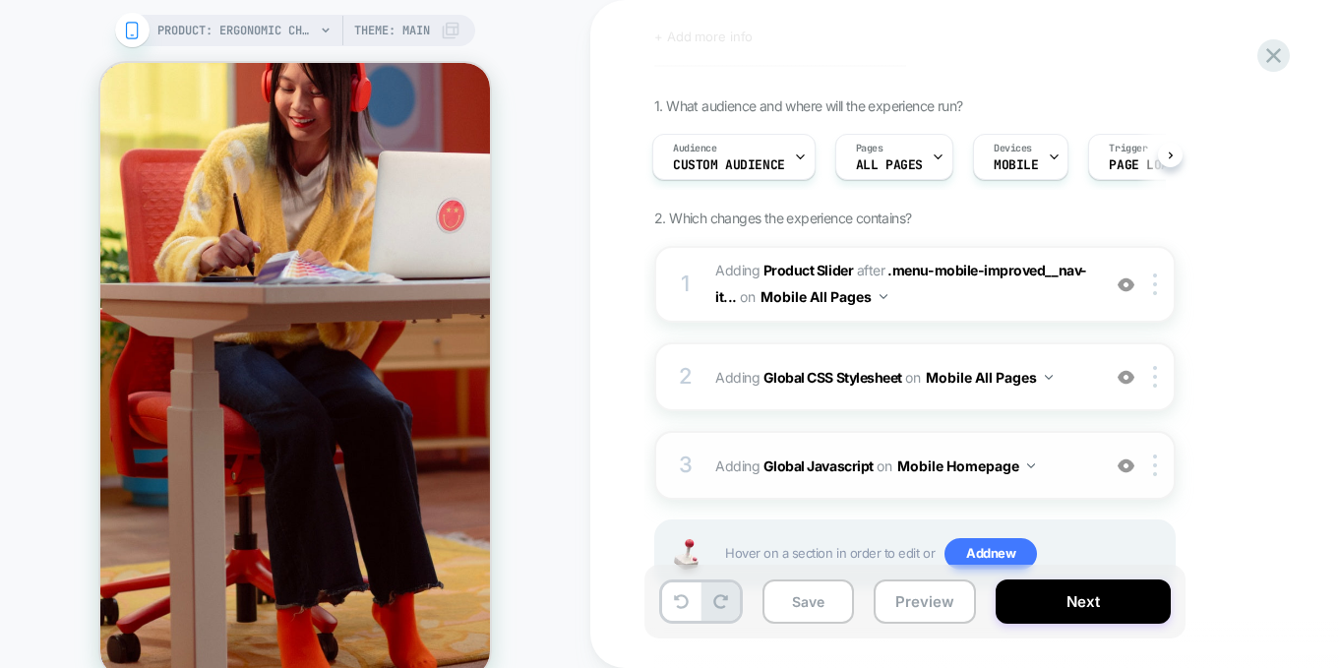
click at [967, 460] on button "Mobile Homepage" at bounding box center [966, 465] width 138 height 29
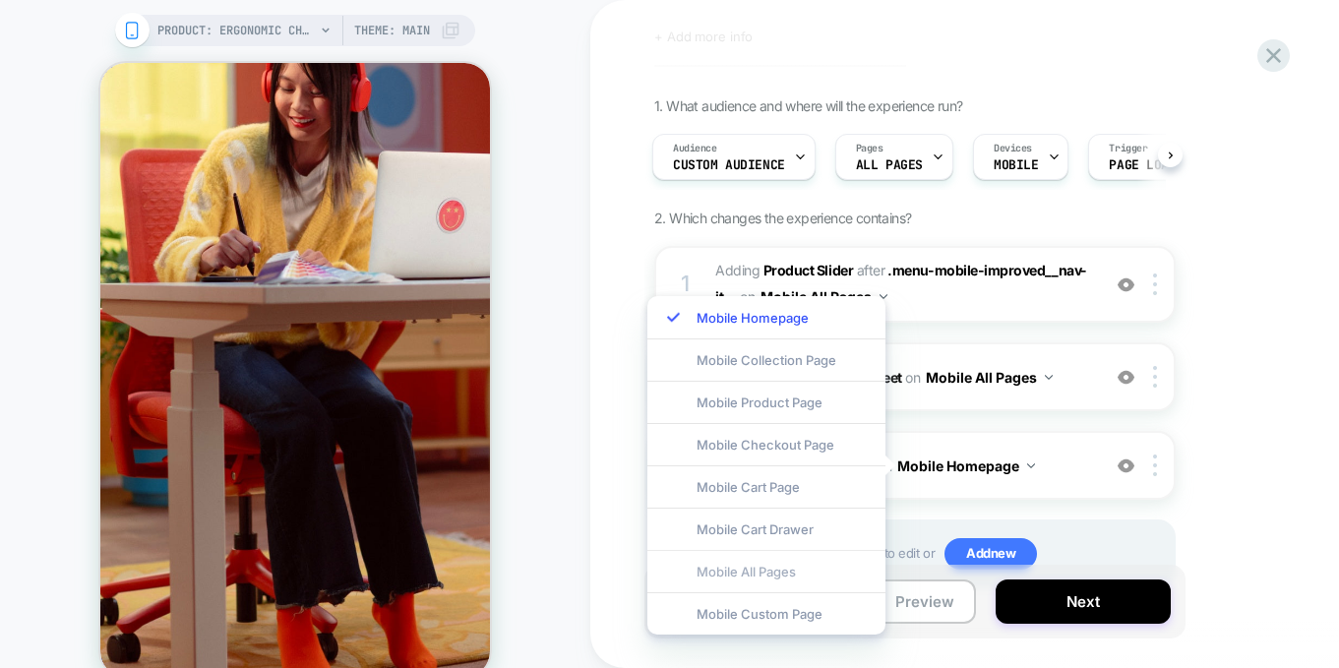
click at [793, 572] on div "Mobile All Pages" at bounding box center [766, 571] width 238 height 42
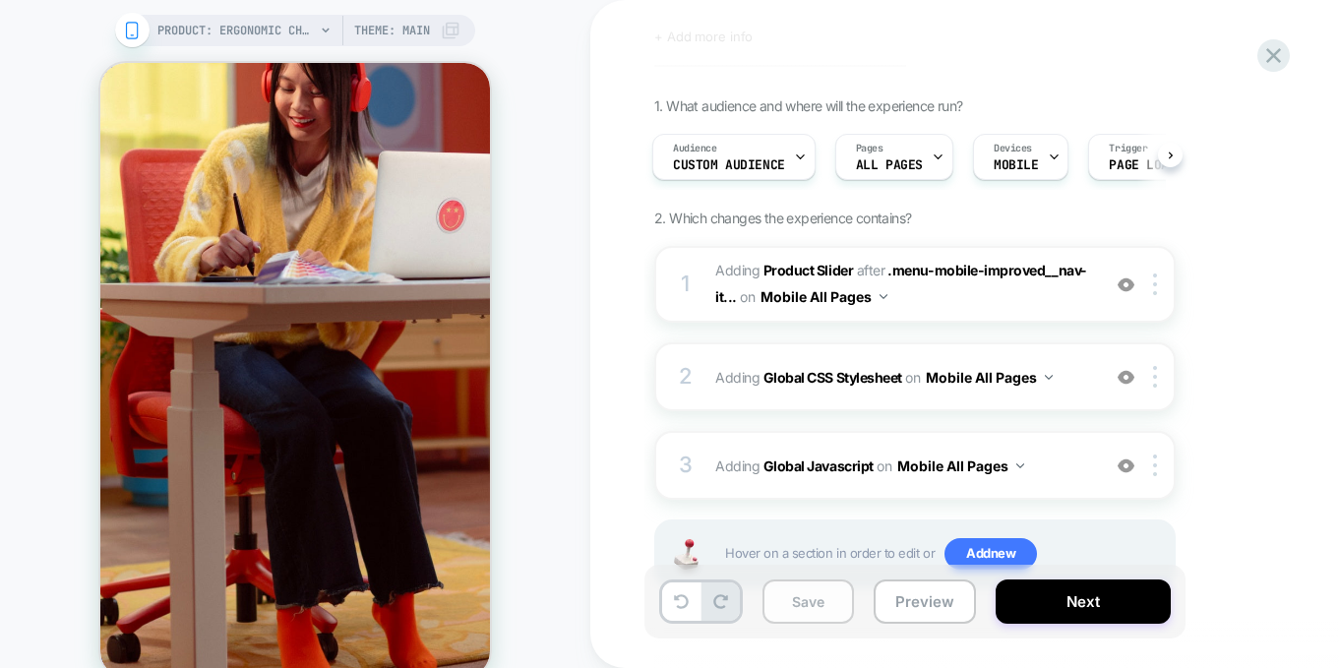
click at [796, 591] on button "Save" at bounding box center [807, 601] width 91 height 44
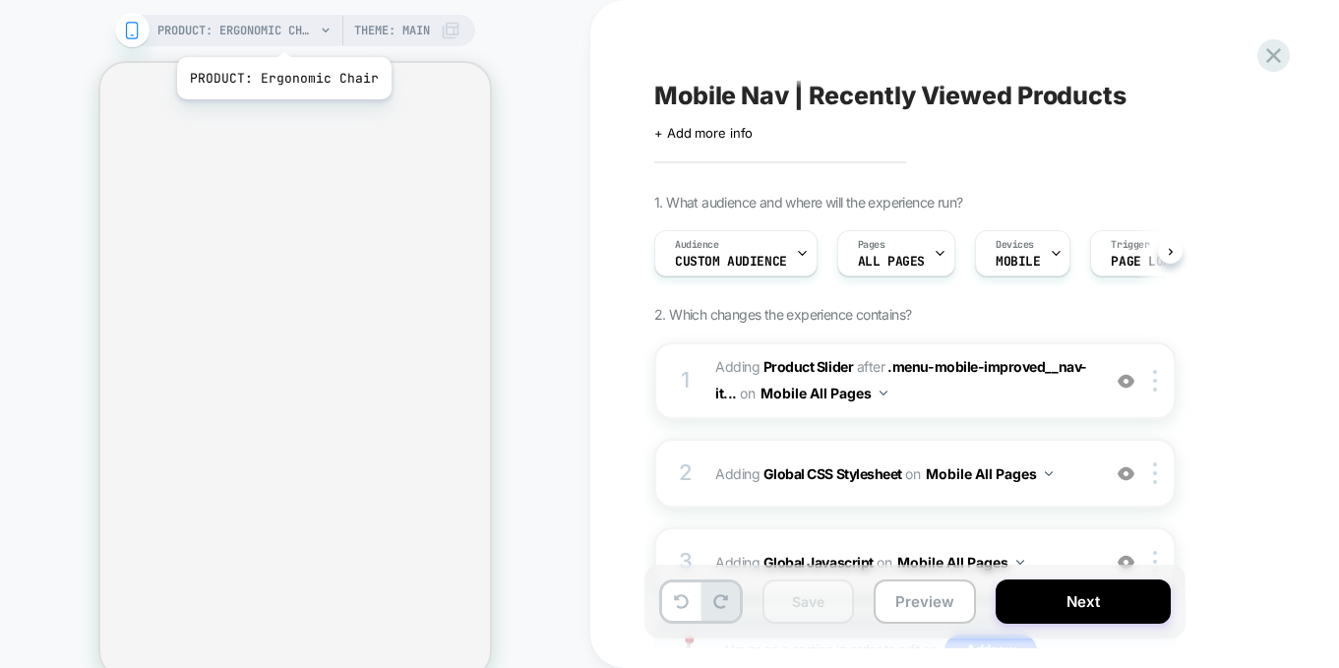
scroll to position [0, 1]
click at [282, 32] on span "PRODUCT: Ergonomic Chair" at bounding box center [235, 30] width 157 height 31
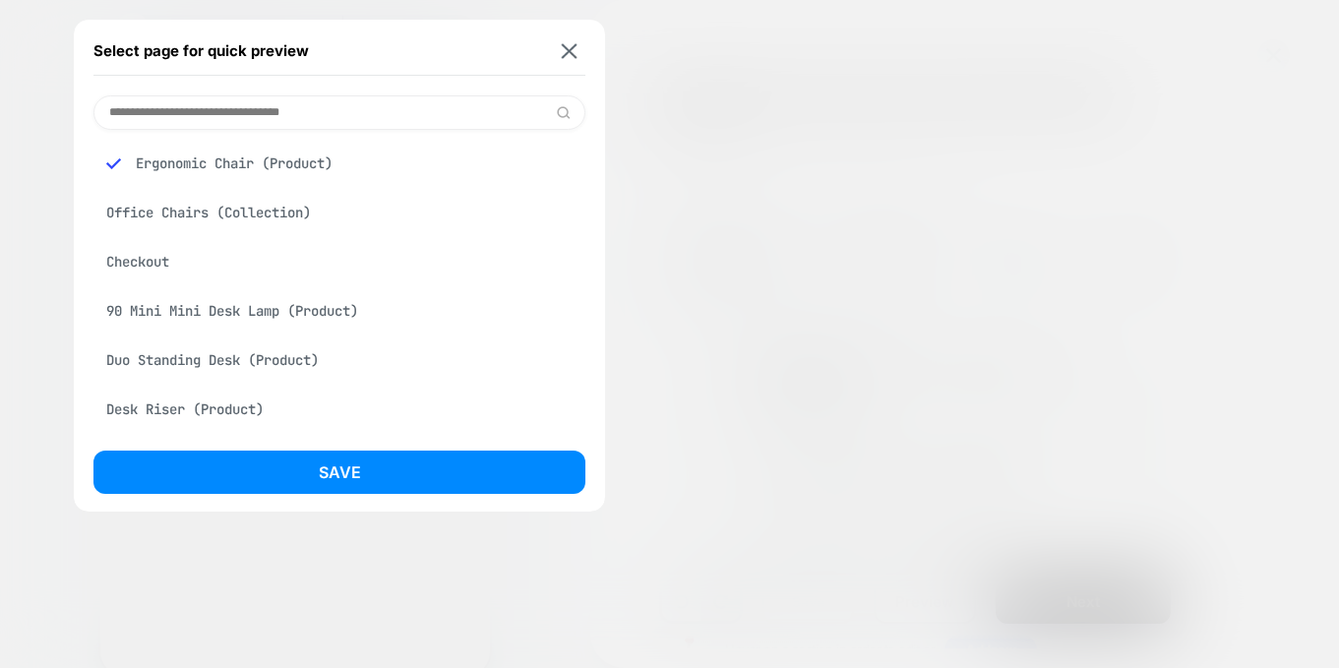
click at [834, 277] on div at bounding box center [669, 334] width 1339 height 668
